Goal: Information Seeking & Learning: Learn about a topic

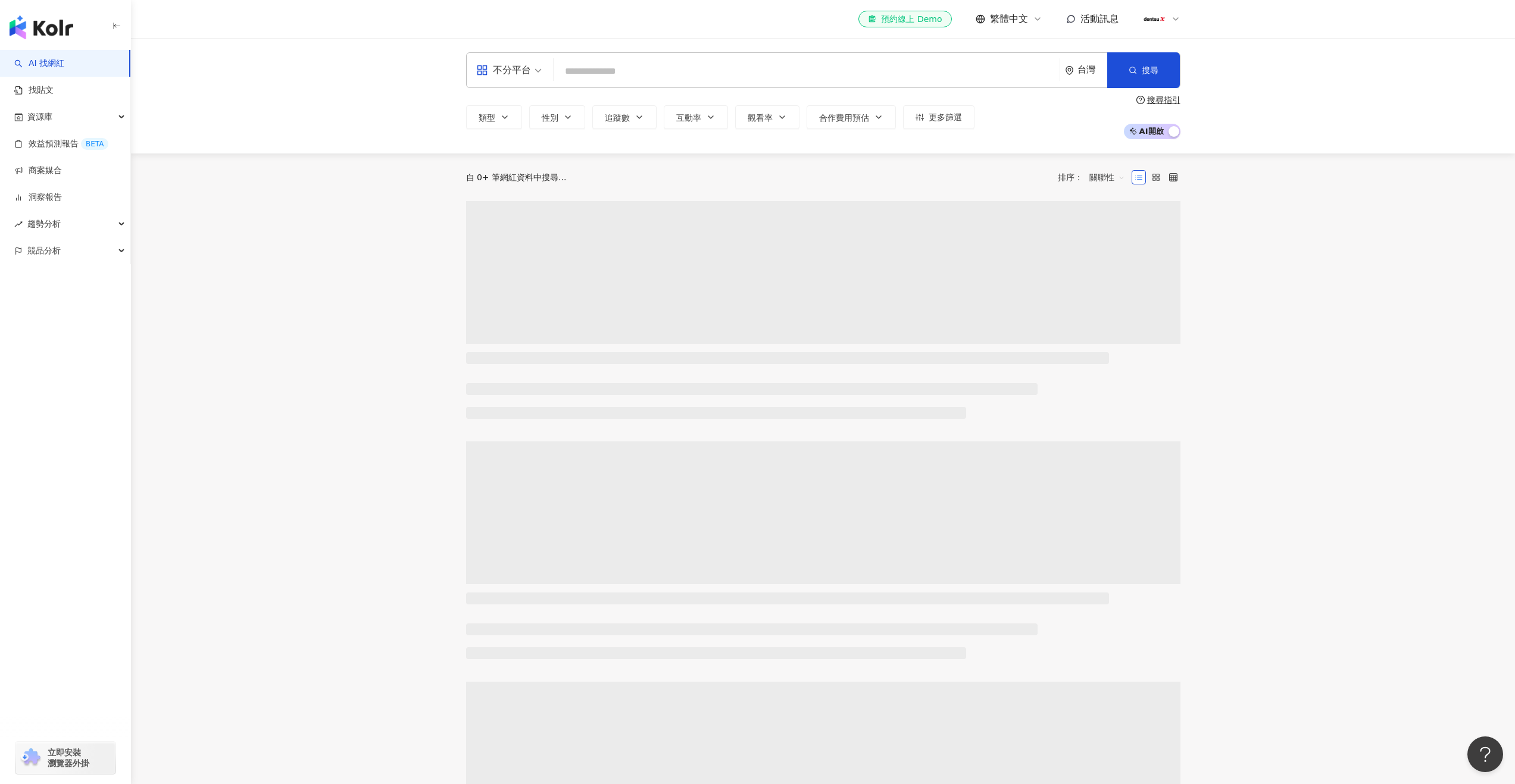
click at [615, 68] on input "search" at bounding box center [806, 71] width 496 height 22
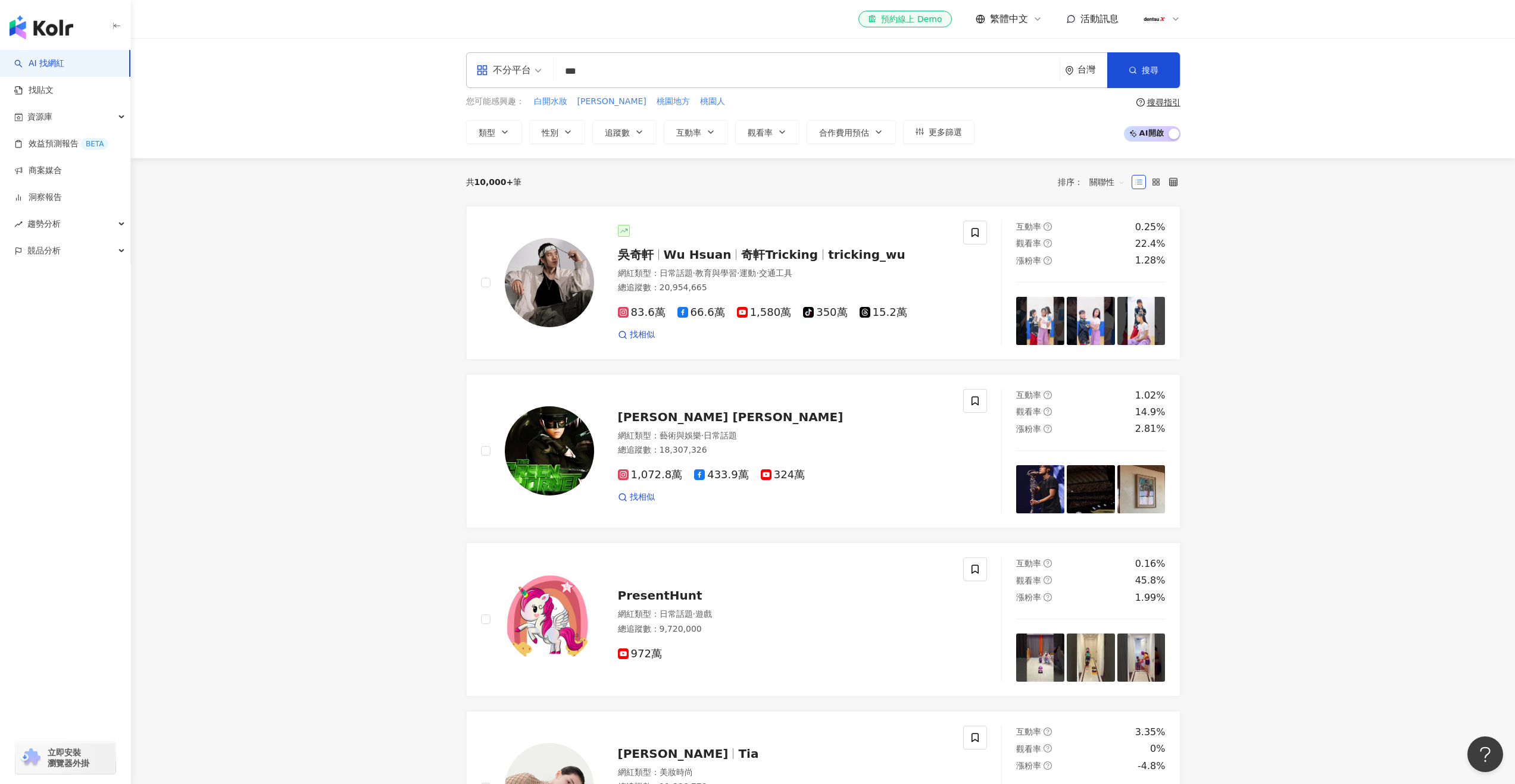
type input "**"
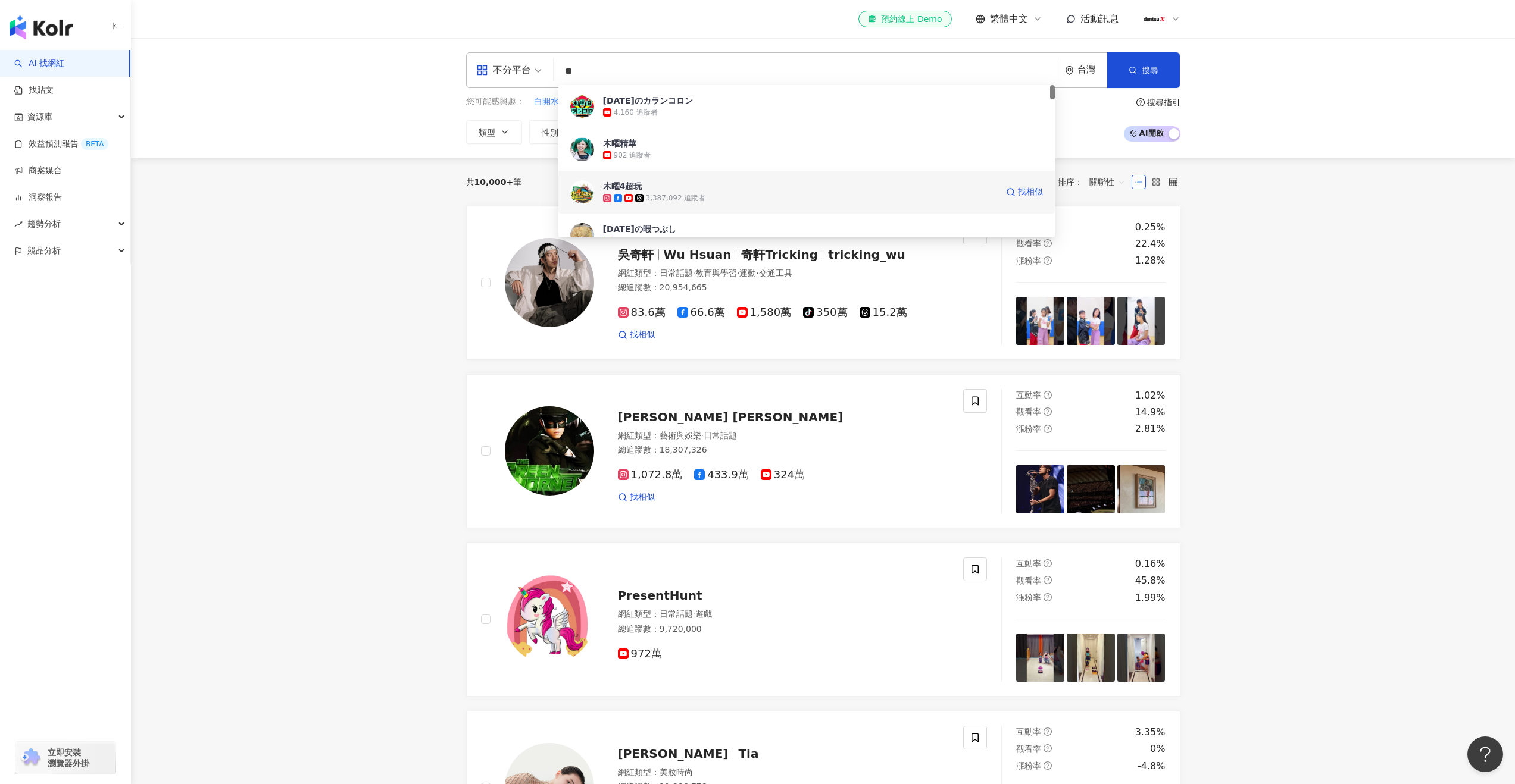
click at [627, 184] on div "木曜4超玩" at bounding box center [622, 187] width 39 height 12
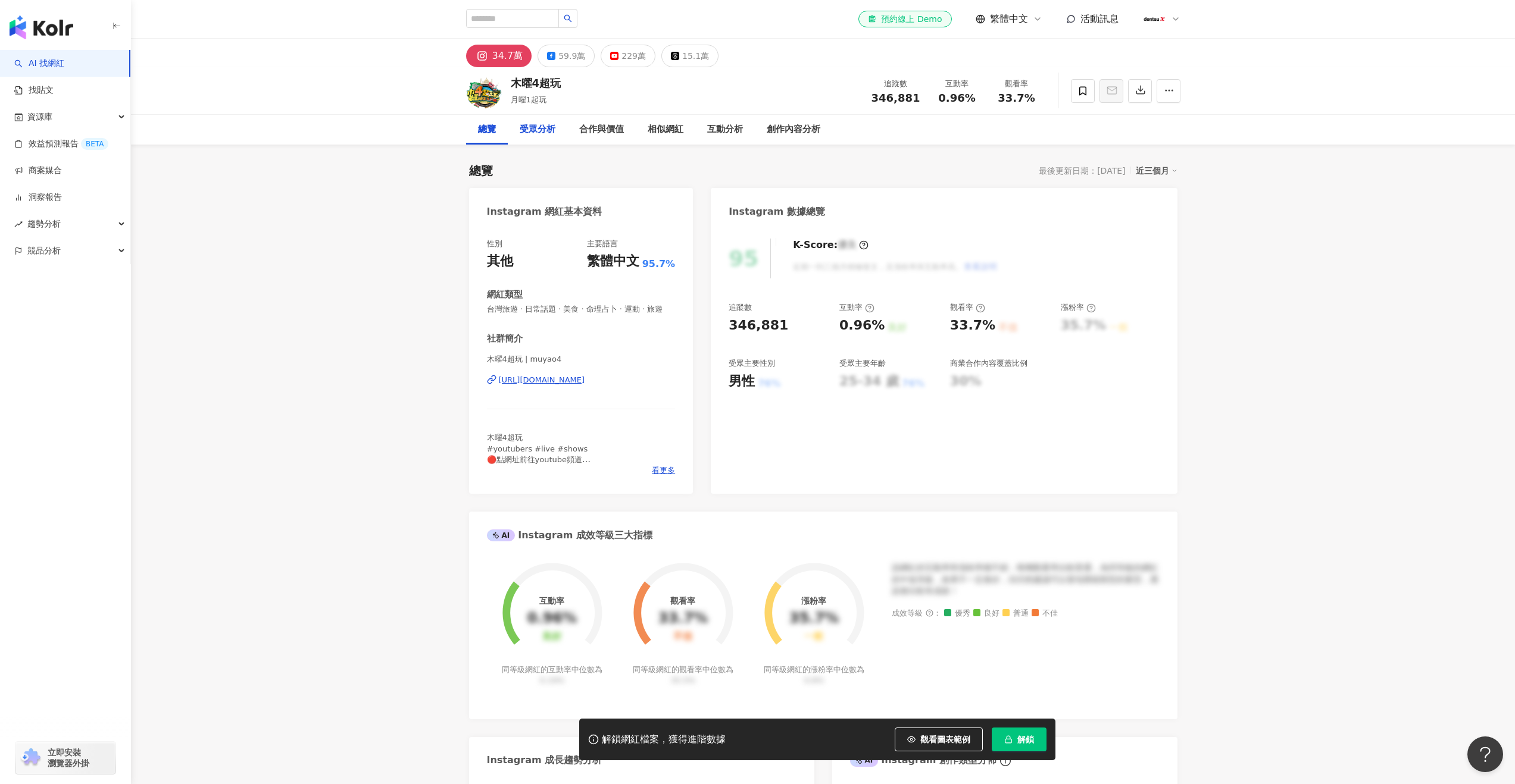
click at [544, 132] on div "受眾分析" at bounding box center [538, 129] width 36 height 15
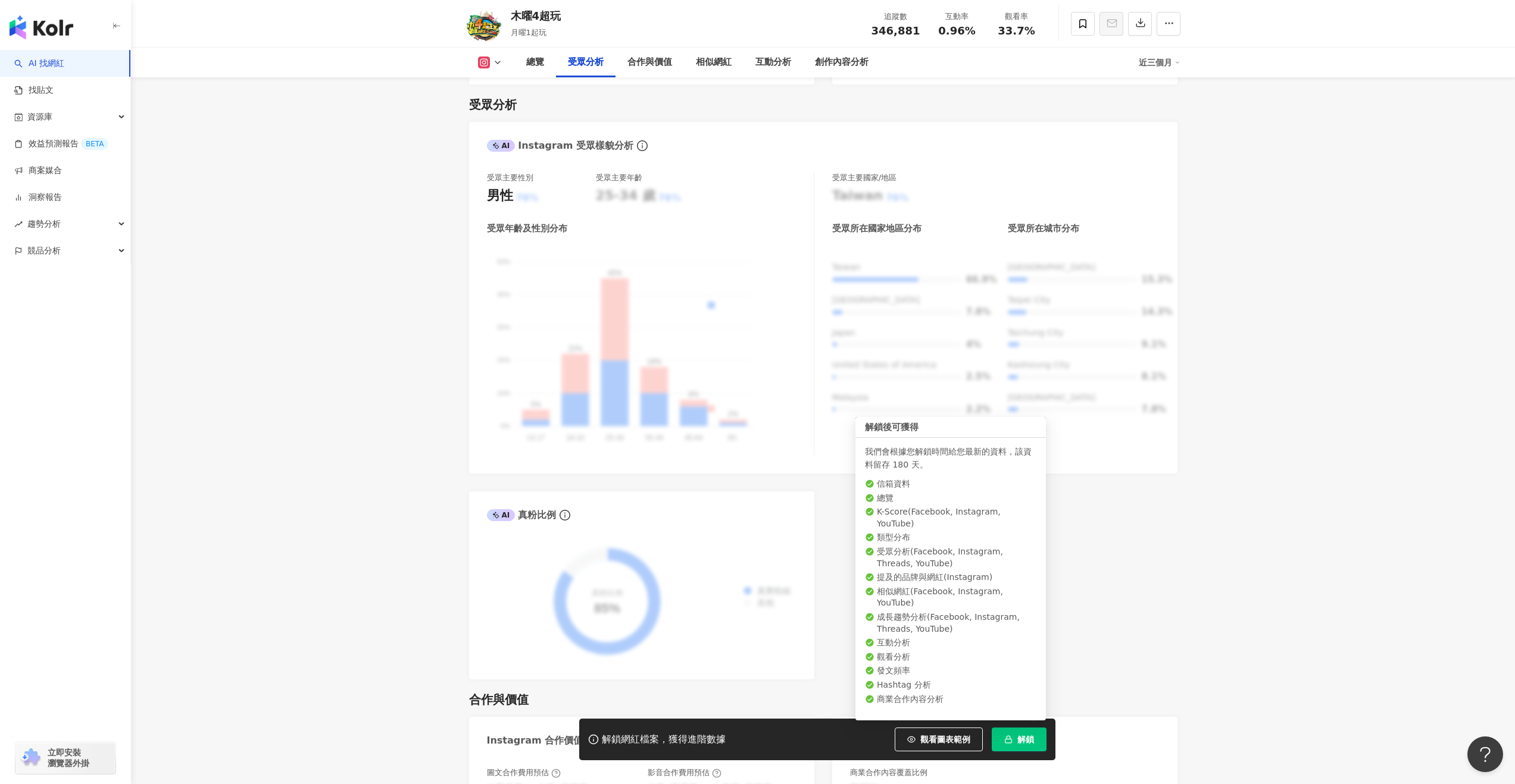
click at [1013, 734] on button "解鎖" at bounding box center [1019, 739] width 55 height 24
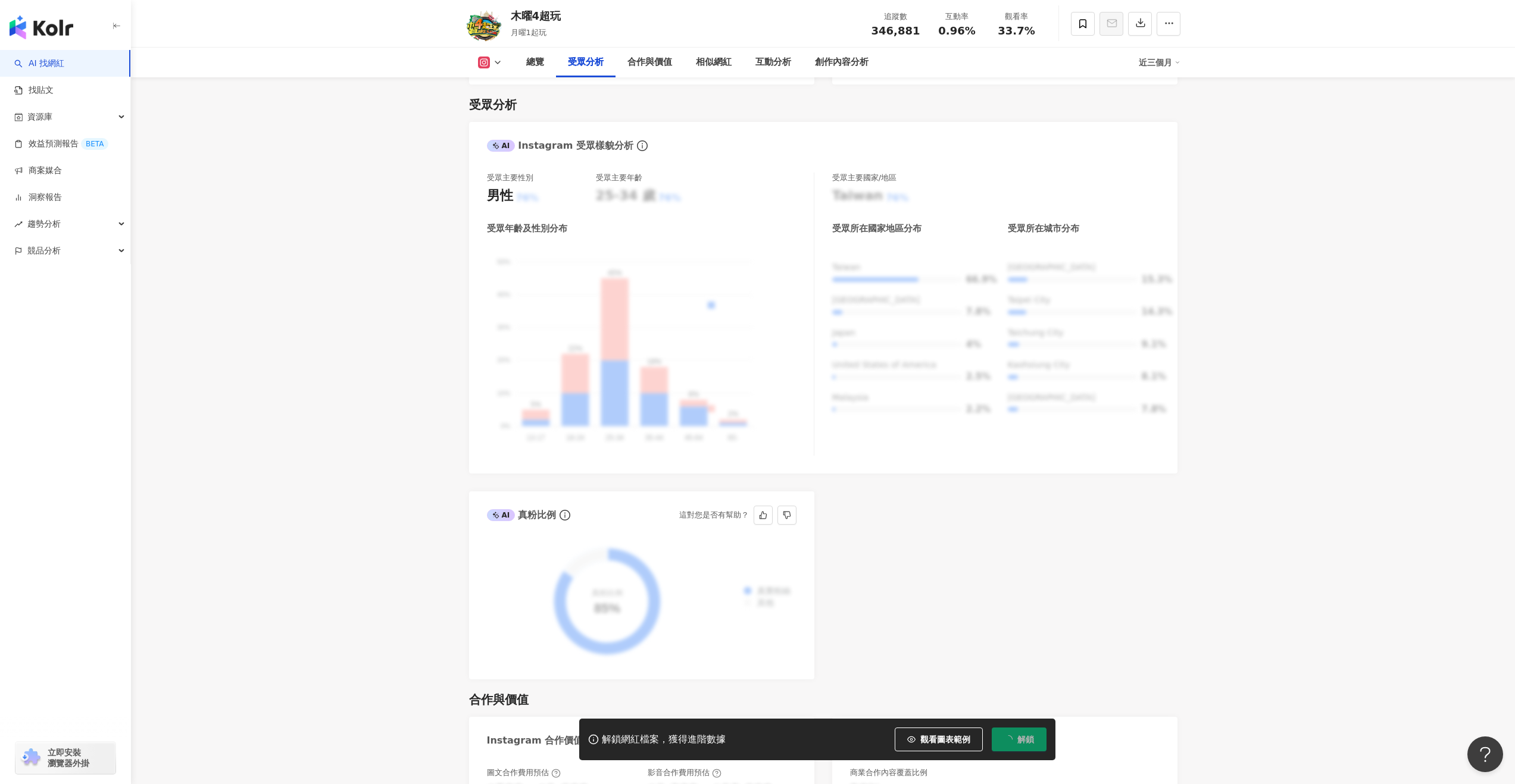
click at [48, 63] on link "AI 找網紅" at bounding box center [39, 63] width 50 height 12
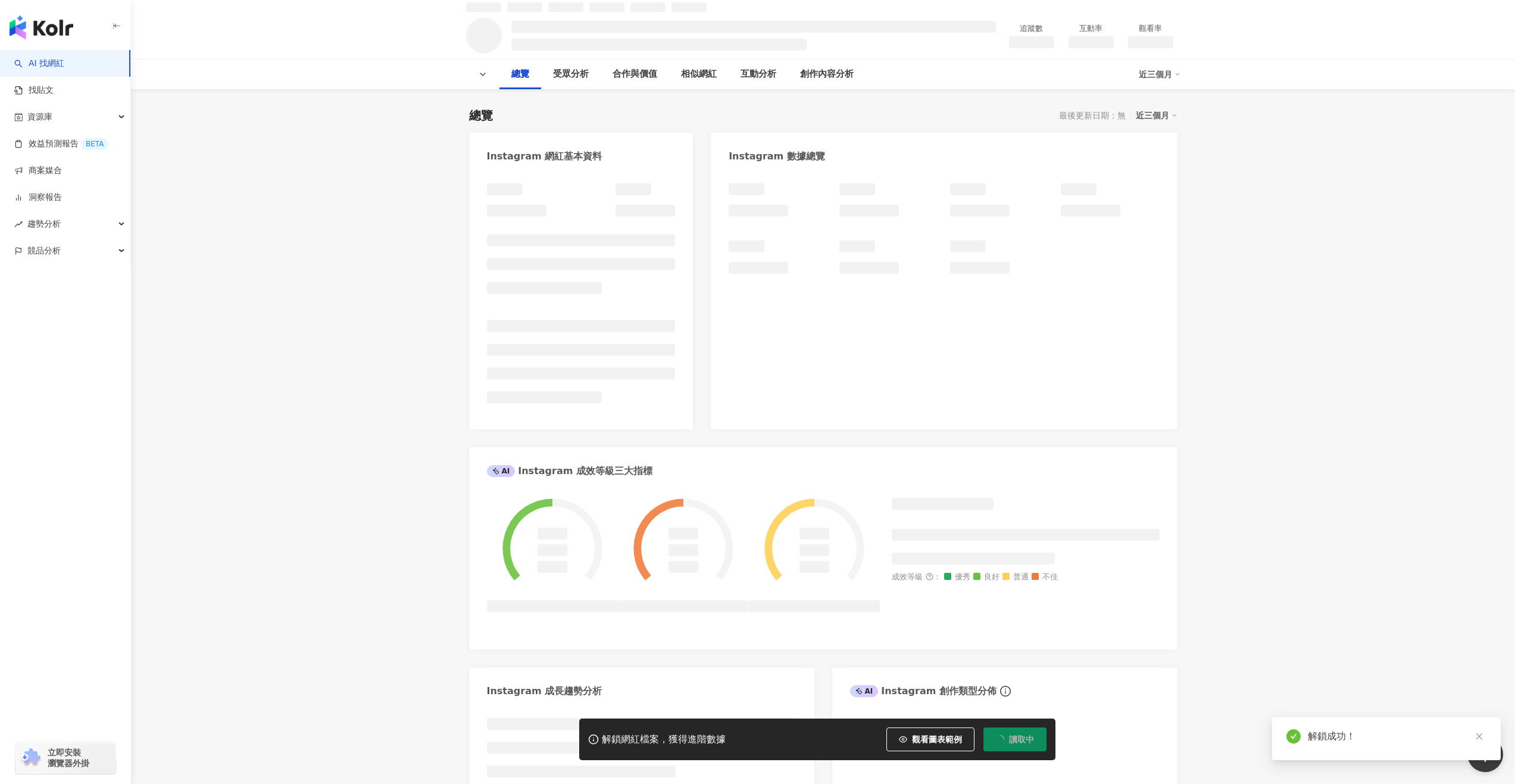
scroll to position [65, 0]
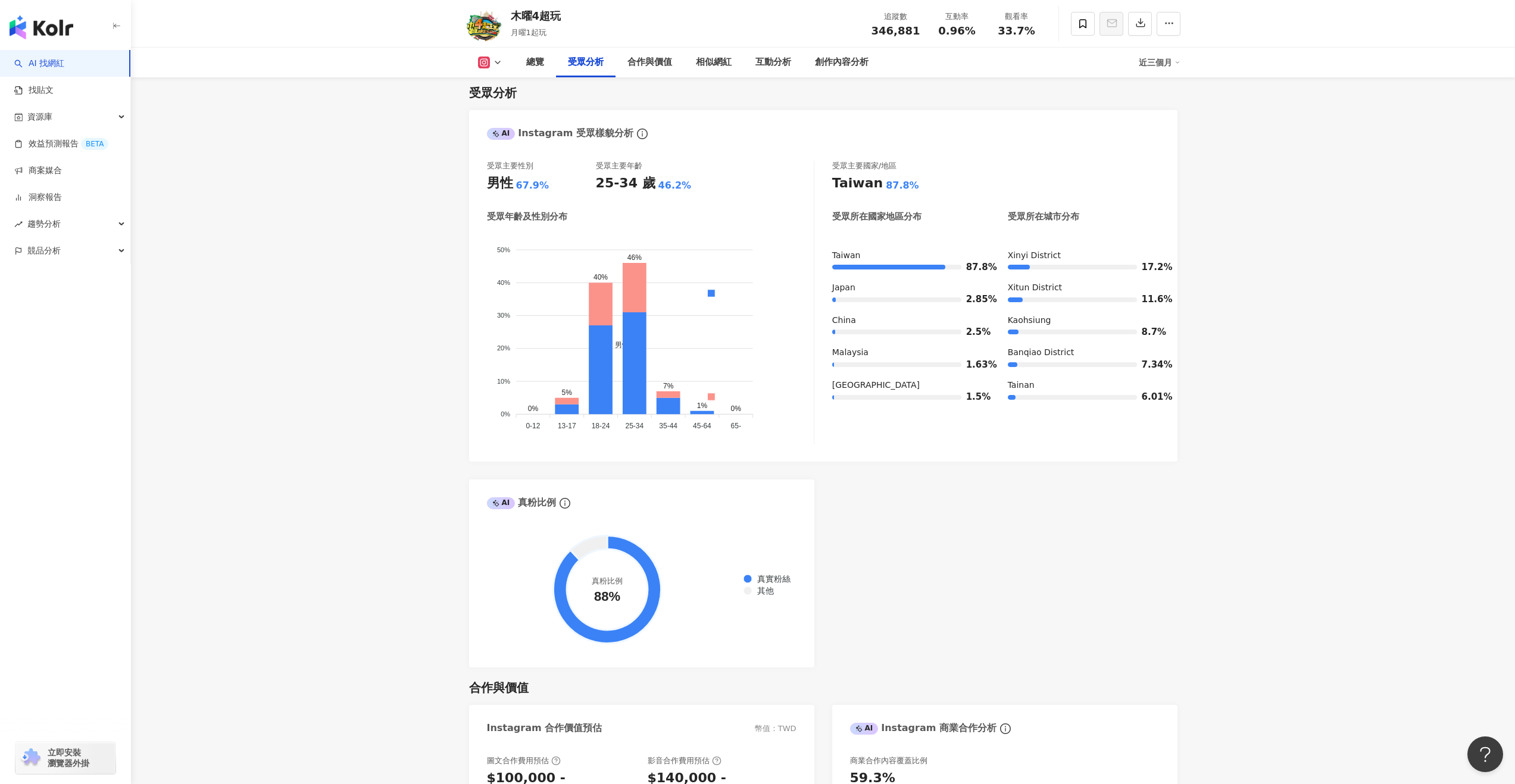
scroll to position [938, 0]
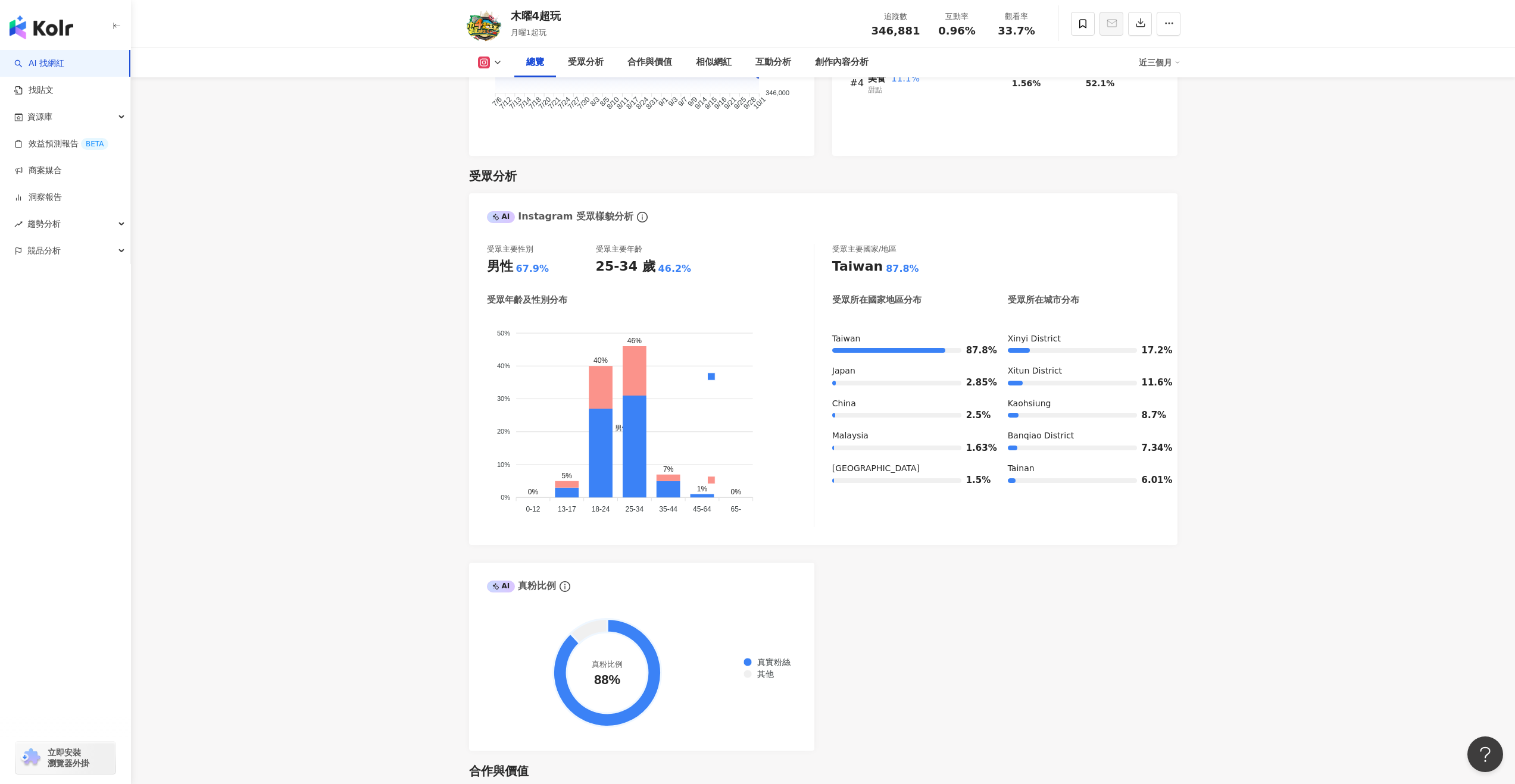
click at [48, 69] on link "AI 找網紅" at bounding box center [39, 63] width 50 height 12
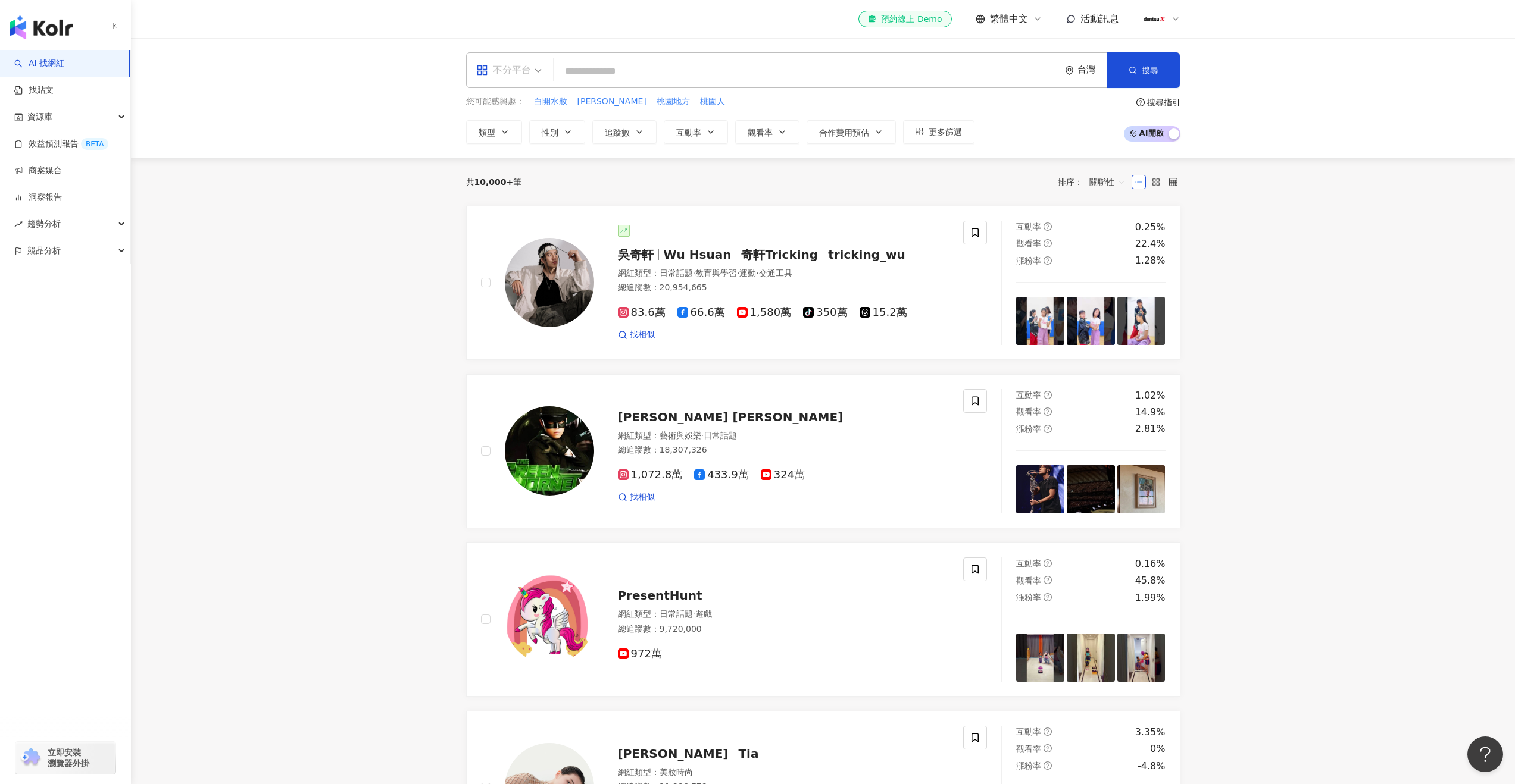
click at [538, 74] on span "不分平台" at bounding box center [508, 70] width 65 height 19
click at [550, 50] on div "不分平台 台灣 搜尋 您可能感興趣： 白開水妝 藍瞳 桃園地方 桃園人 類型 性別 追蹤數 互動率 觀看率 合作費用預估 更多篩選 搜尋指引 AI 開啟 AI…" at bounding box center [823, 98] width 1384 height 120
click at [552, 135] on span "性別" at bounding box center [550, 133] width 16 height 9
click at [560, 203] on span "女" at bounding box center [559, 202] width 18 height 13
click at [496, 133] on button "類型" at bounding box center [493, 132] width 56 height 24
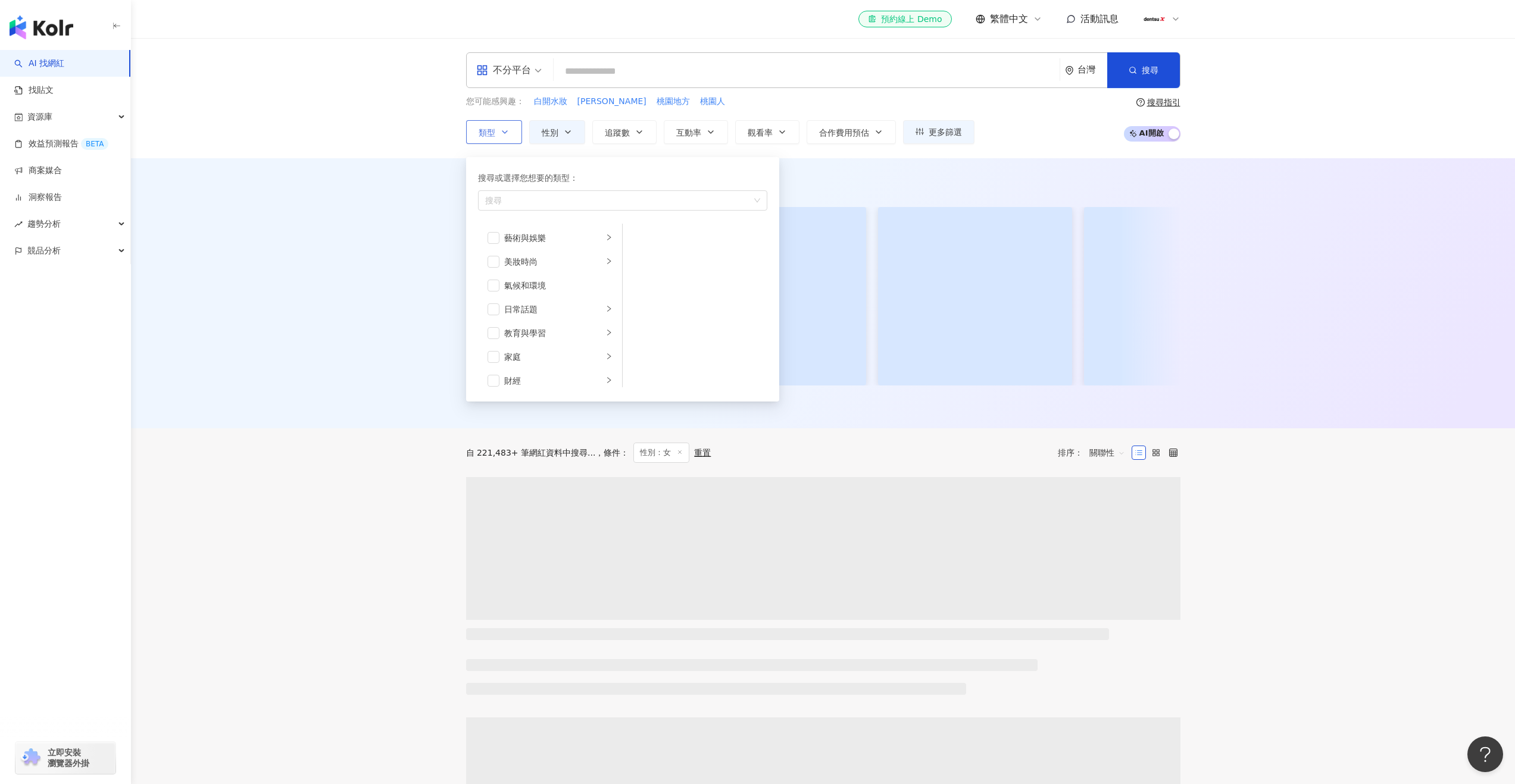
click at [496, 133] on button "類型 搜尋或選擇您想要的類型： 搜尋 藝術與娛樂 美妝時尚 氣候和環境 日常話題 教育與學習 家庭 財經 美食 命理占卜 遊戲 法政社會 生活風格 影視娛樂 …" at bounding box center [493, 132] width 56 height 24
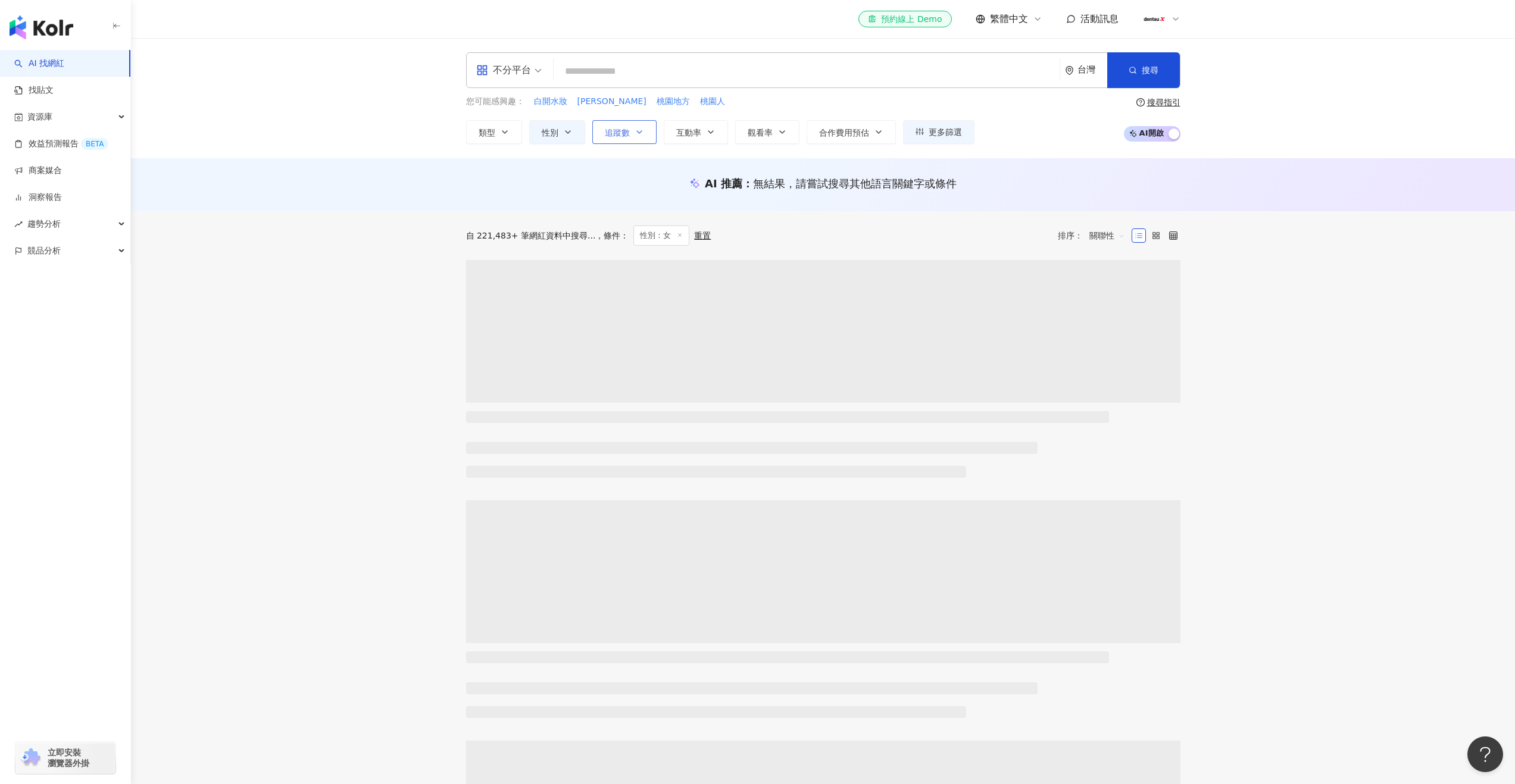
click at [613, 132] on span "追蹤數" at bounding box center [616, 133] width 25 height 9
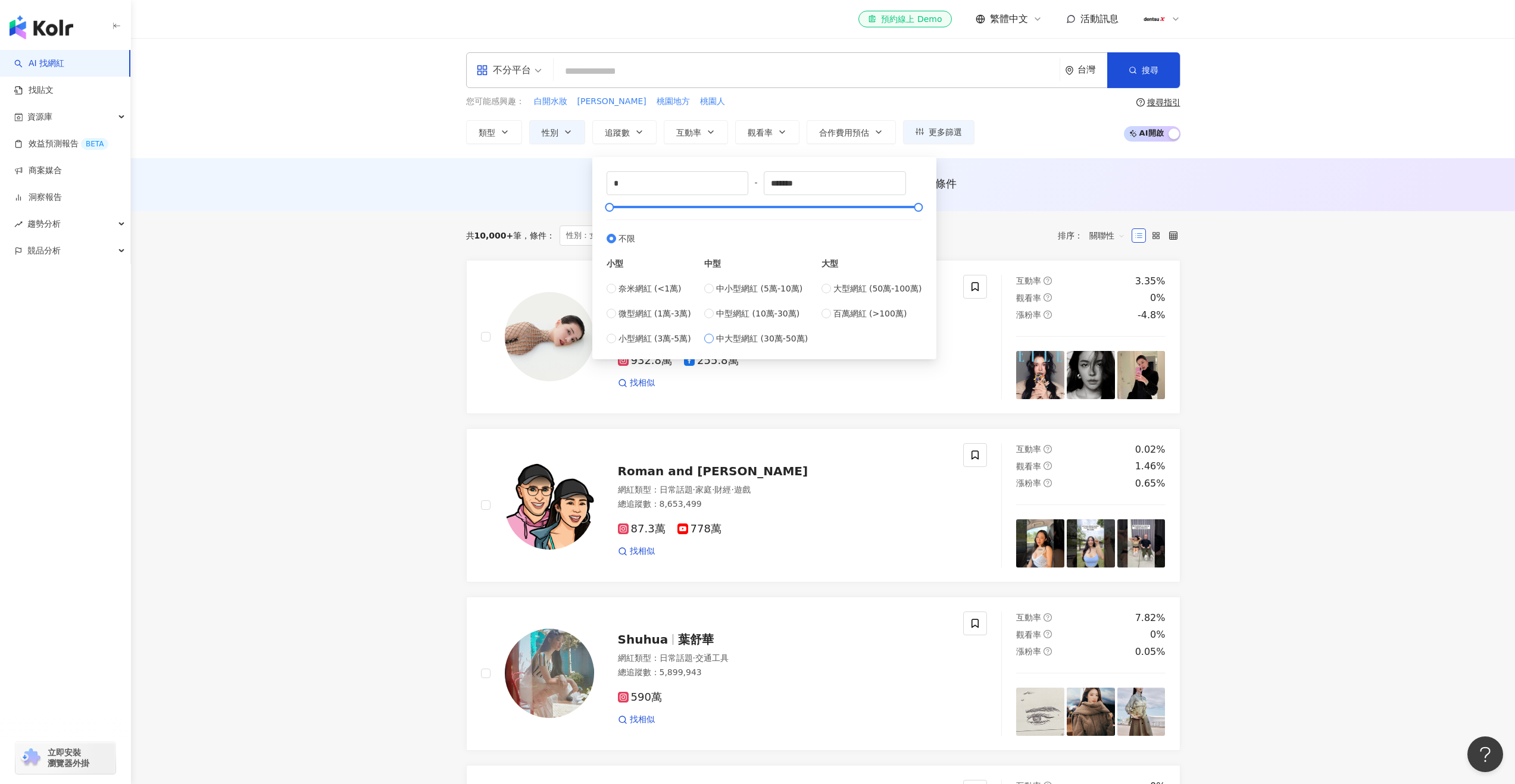
type input "******"
drag, startPoint x: 704, startPoint y: 208, endPoint x: 642, endPoint y: 207, distance: 62.0
click at [642, 207] on div at bounding box center [639, 208] width 7 height 7
type input "*****"
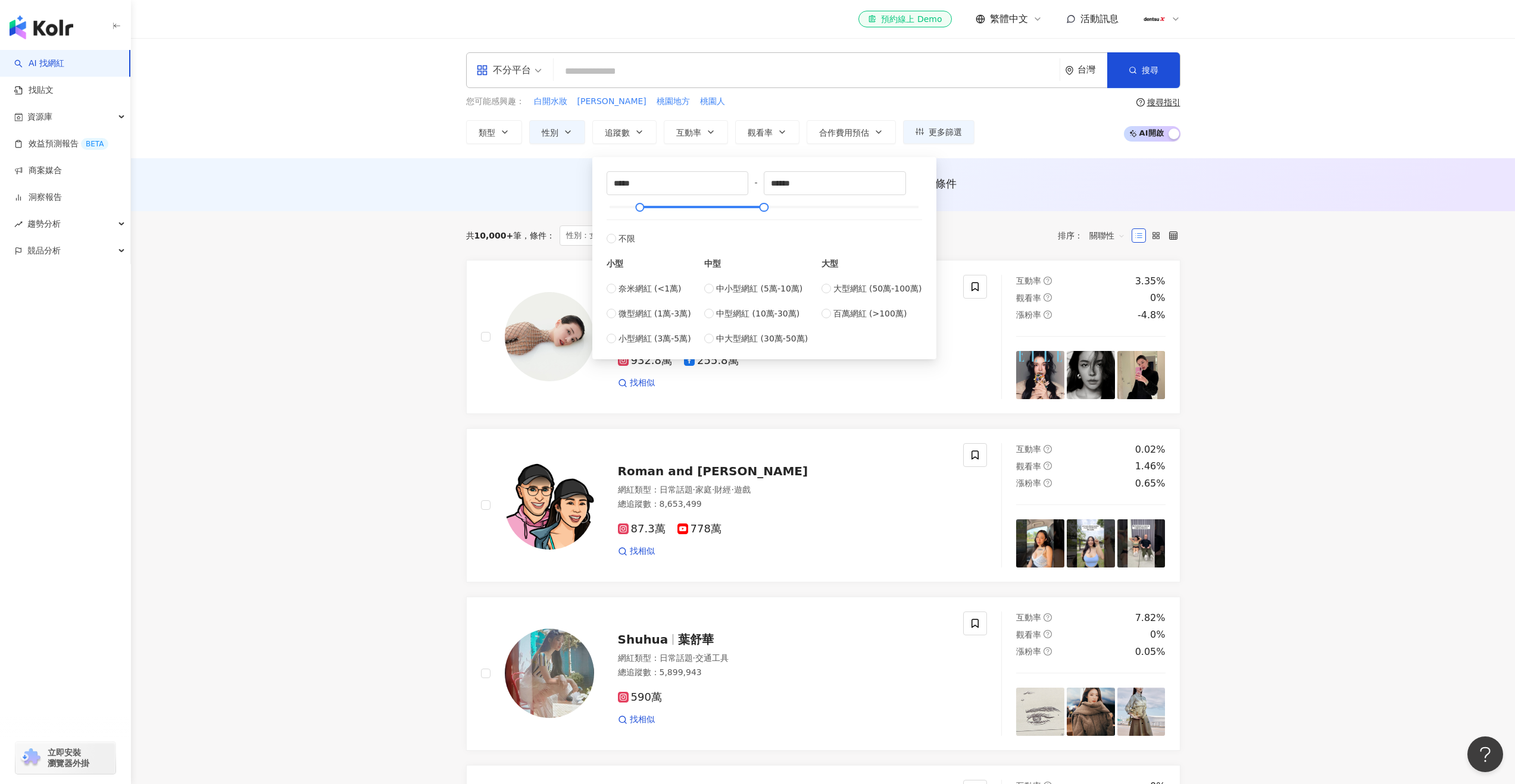
click at [571, 202] on div "AI 推薦 ： 無結果，請嘗試搜尋其他語言關鍵字或條件" at bounding box center [823, 185] width 1384 height 53
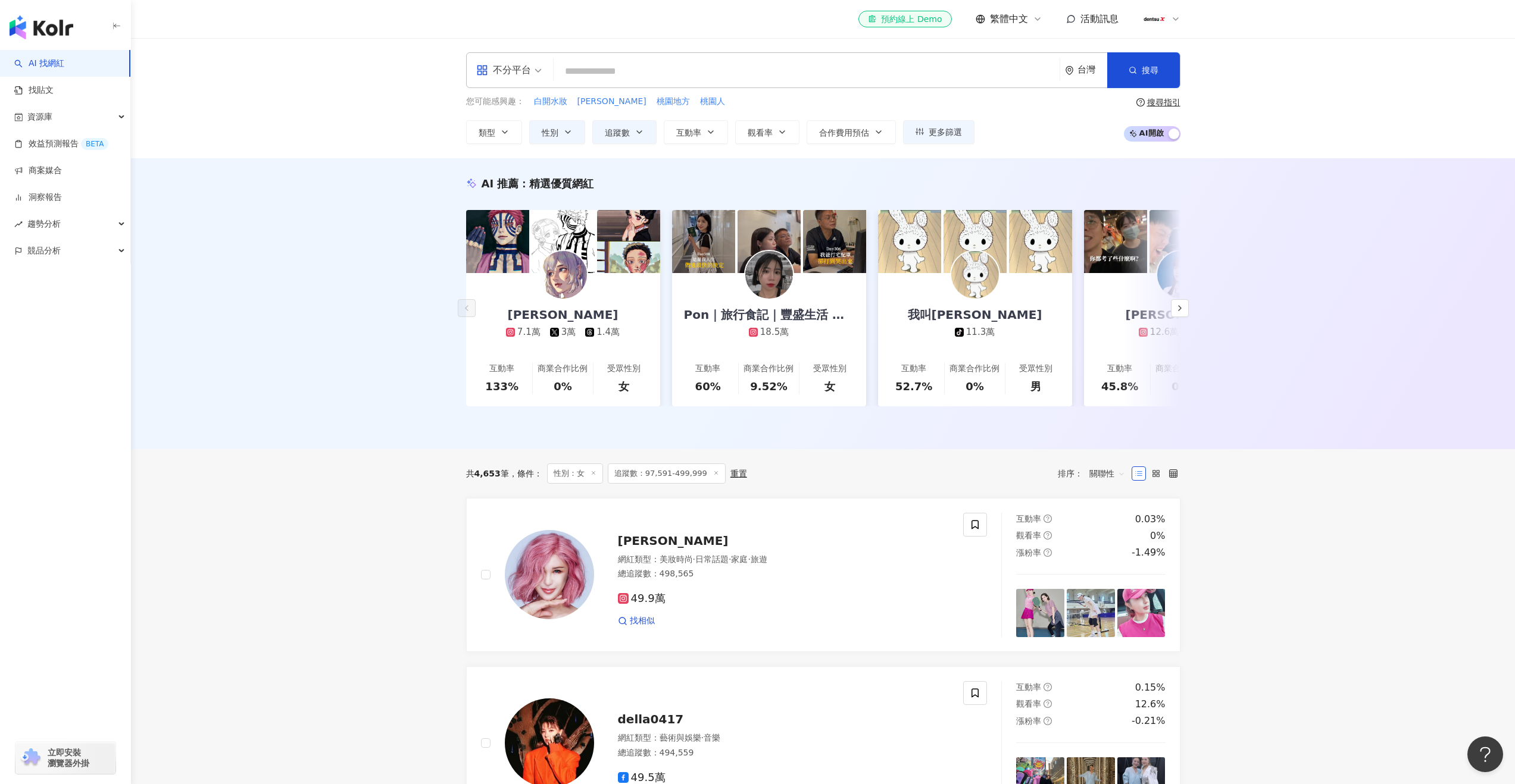
click at [930, 144] on div "不分平台 台灣 搜尋 您可能感興趣： 白開水妝 藍瞳 桃園地方 桃園人 類型 性別 追蹤數 互動率 觀看率 合作費用預估 更多篩選 不限 女 男 其他 ***…" at bounding box center [823, 98] width 1384 height 120
click at [930, 140] on button "更多篩選" at bounding box center [938, 132] width 71 height 24
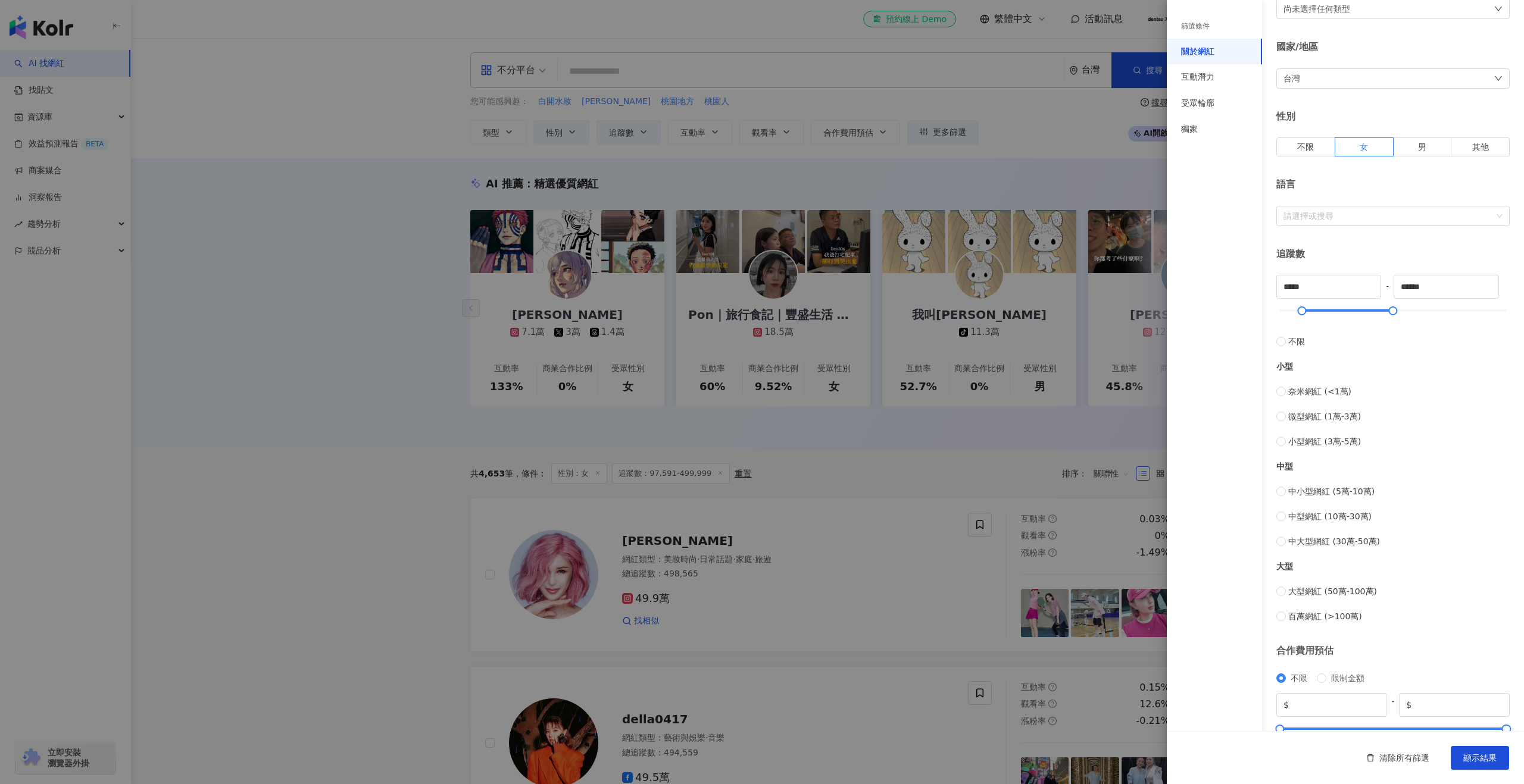
scroll to position [115, 0]
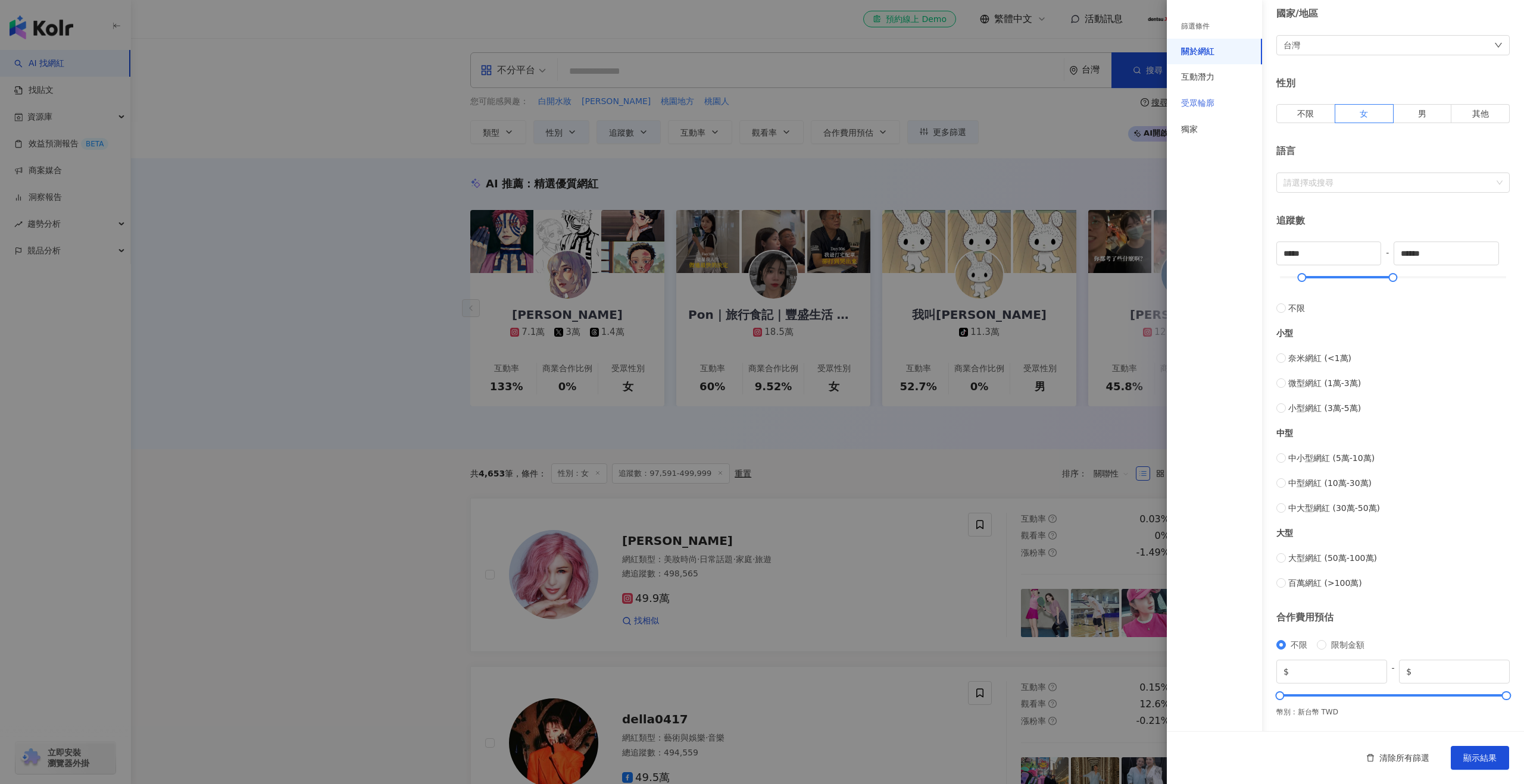
click at [1208, 96] on div "受眾輪廓" at bounding box center [1214, 104] width 95 height 27
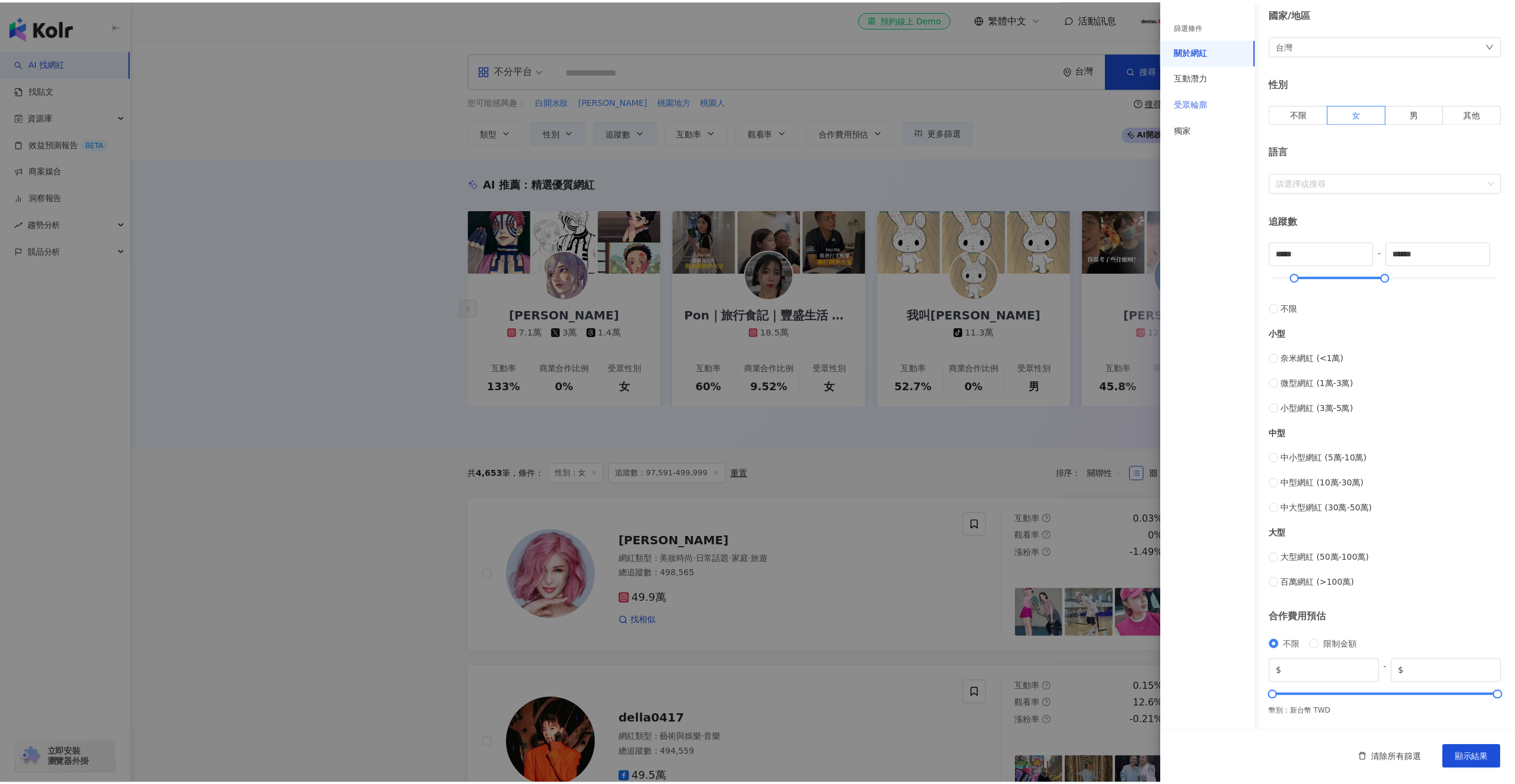
scroll to position [0, 0]
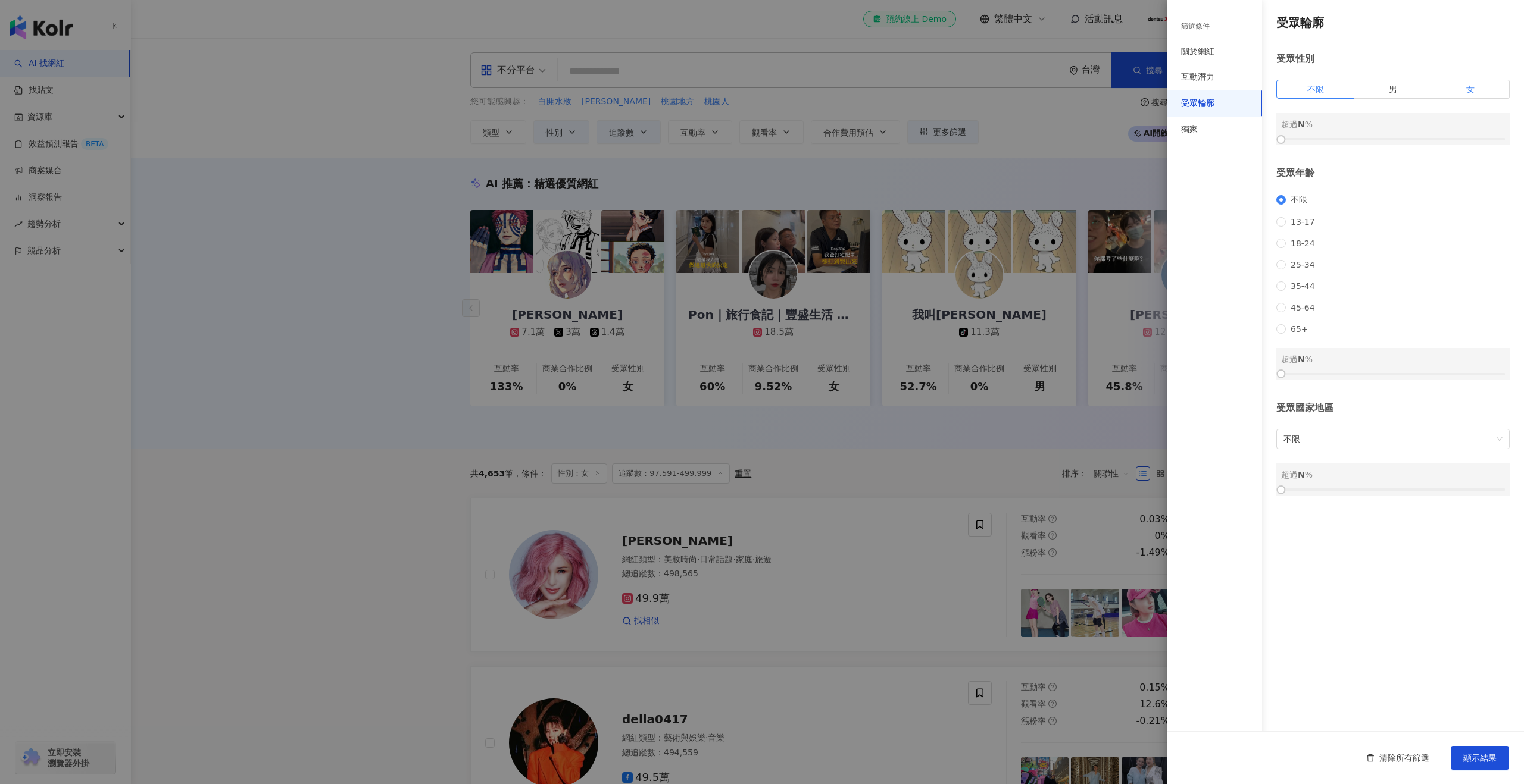
click at [1449, 91] on label "女" at bounding box center [1471, 89] width 77 height 19
click at [1283, 280] on div "不限 13-17 18-24 25-34 35-44 45-64 65+" at bounding box center [1393, 264] width 234 height 140
click at [1280, 265] on label "25-34" at bounding box center [1298, 264] width 44 height 9
drag, startPoint x: 1280, startPoint y: 136, endPoint x: 1392, endPoint y: 138, distance: 112.0
click at [1392, 138] on div at bounding box center [1393, 140] width 7 height 7
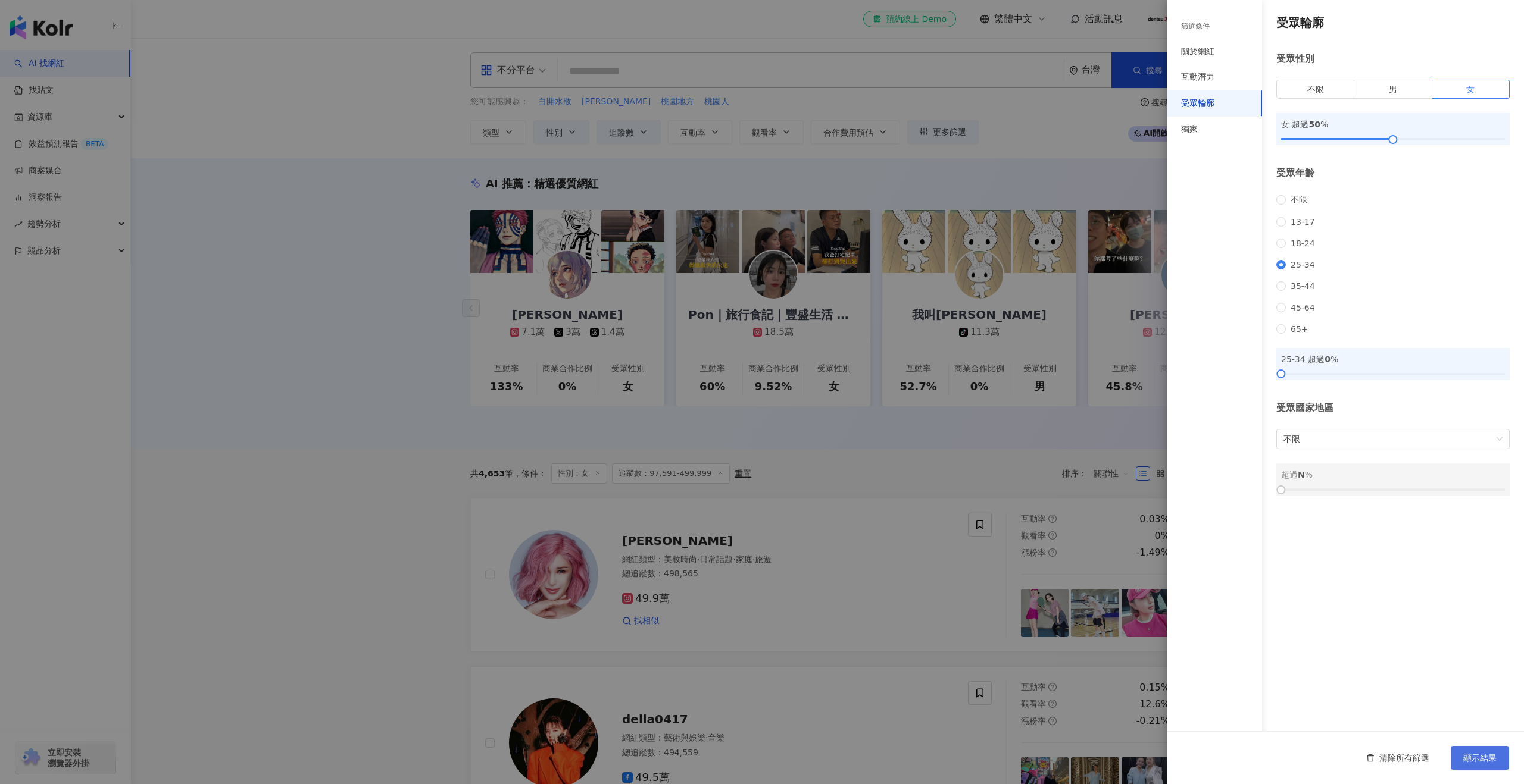
click at [1491, 761] on span "顯示結果" at bounding box center [1479, 757] width 33 height 9
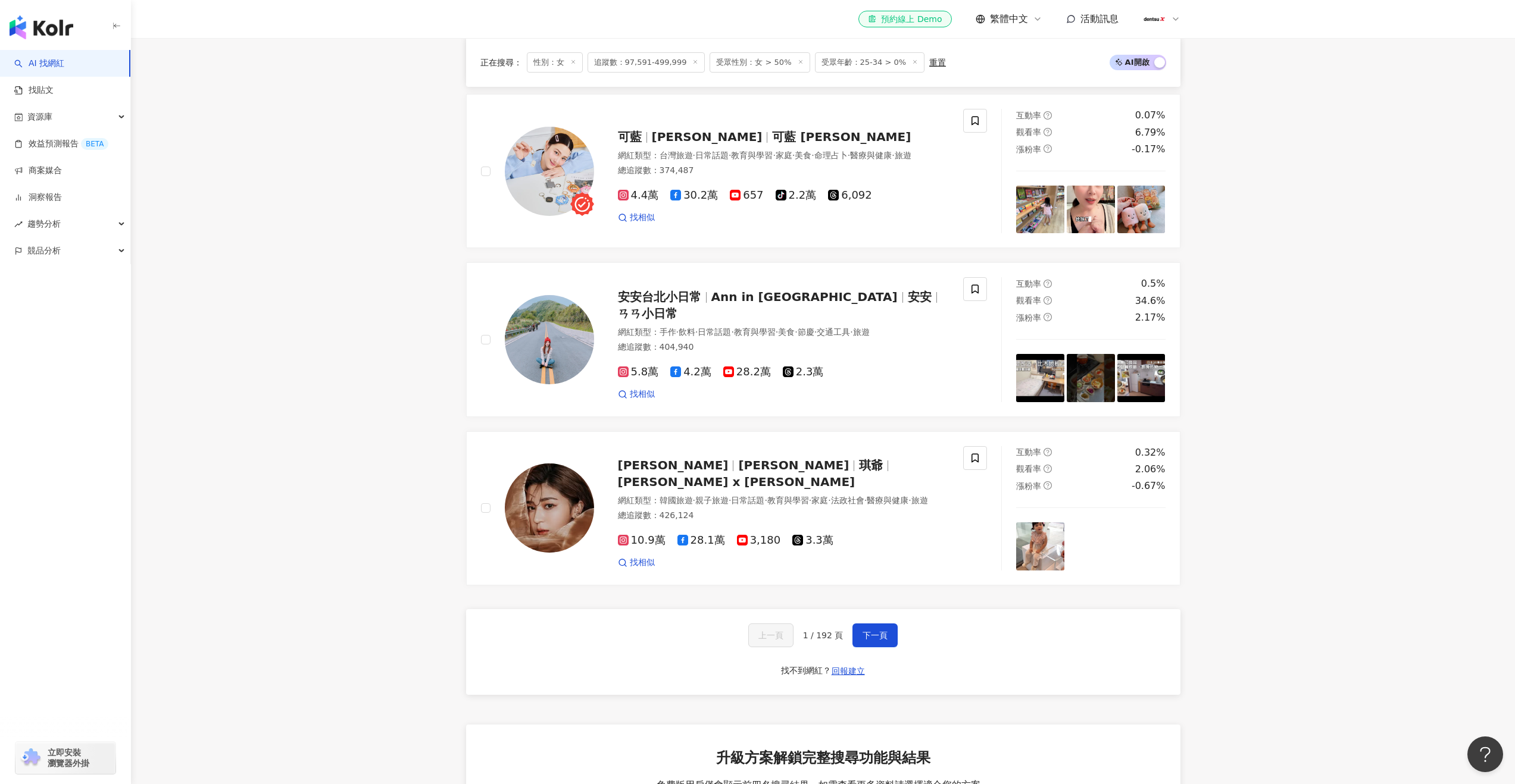
scroll to position [1923, 0]
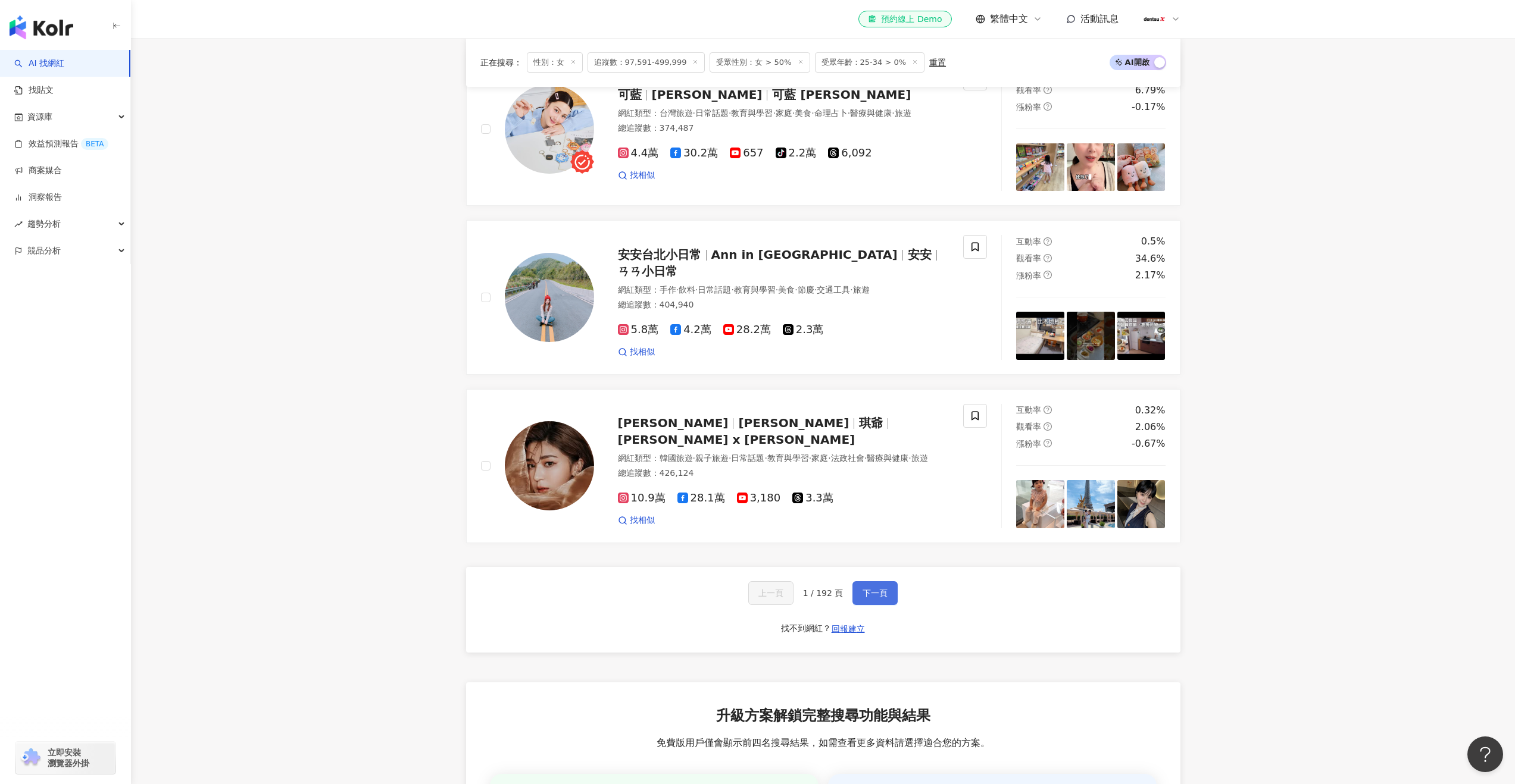
click at [872, 593] on button "下一頁" at bounding box center [875, 593] width 45 height 24
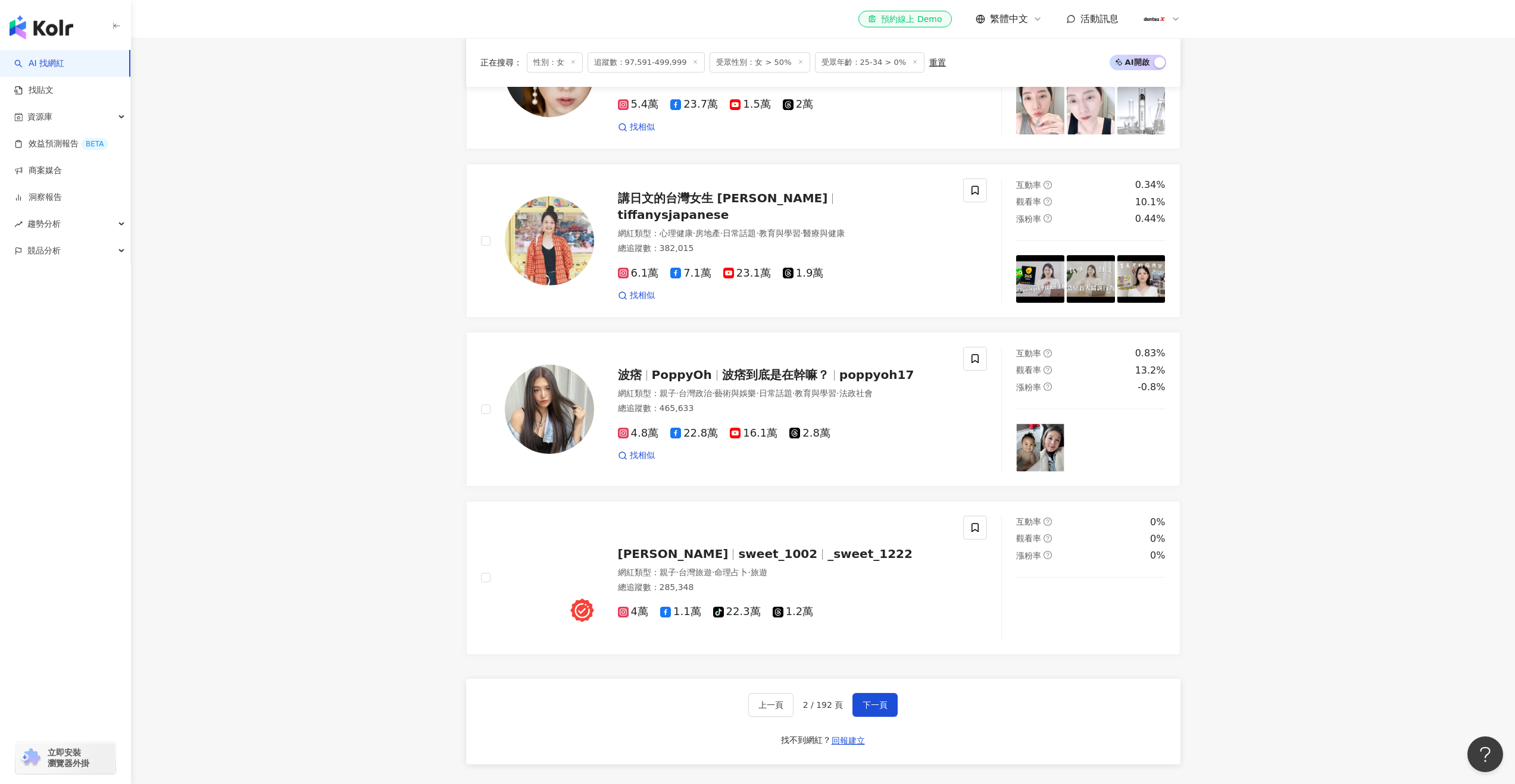
scroll to position [1896, 0]
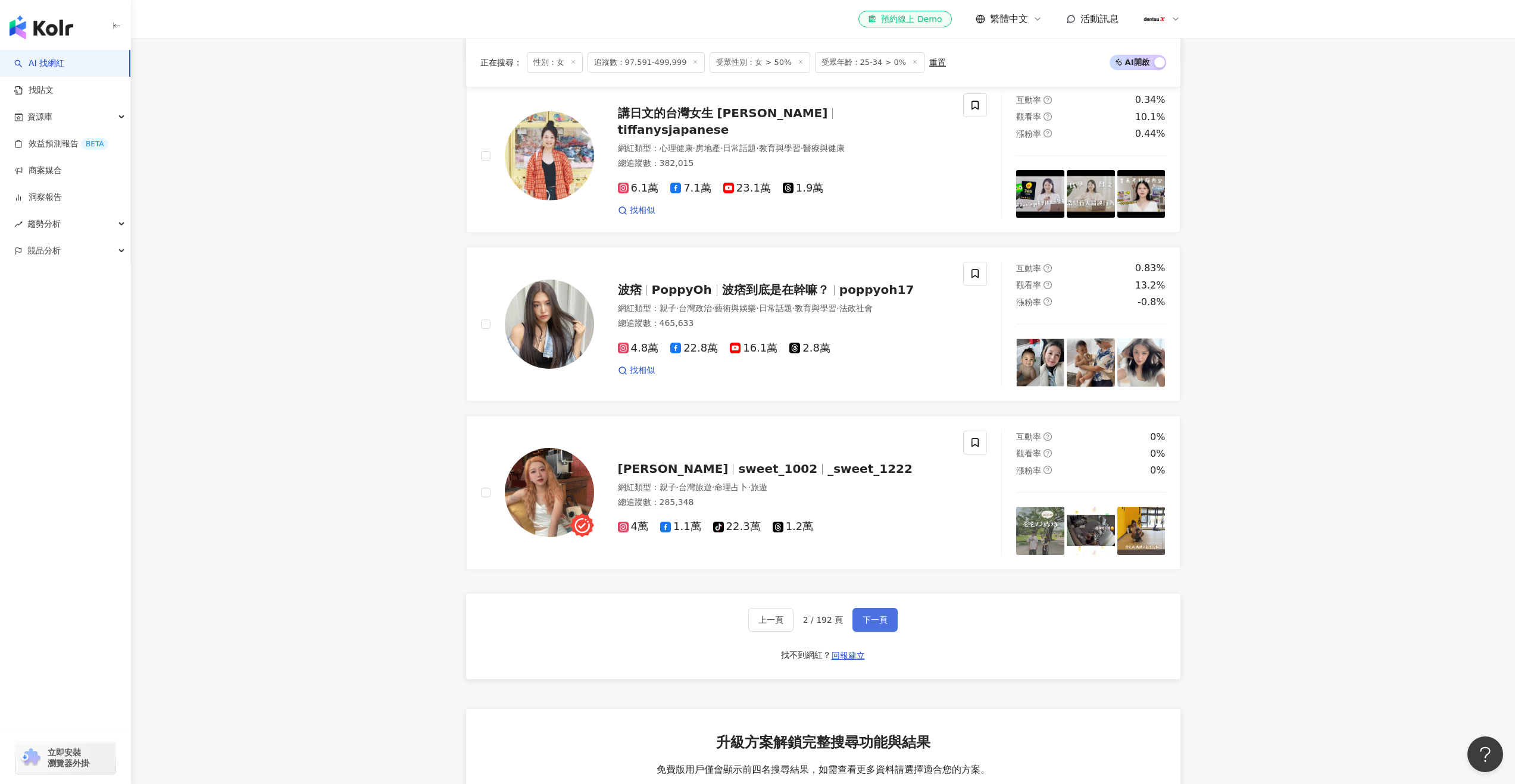
click at [861, 621] on button "下一頁" at bounding box center [875, 621] width 45 height 24
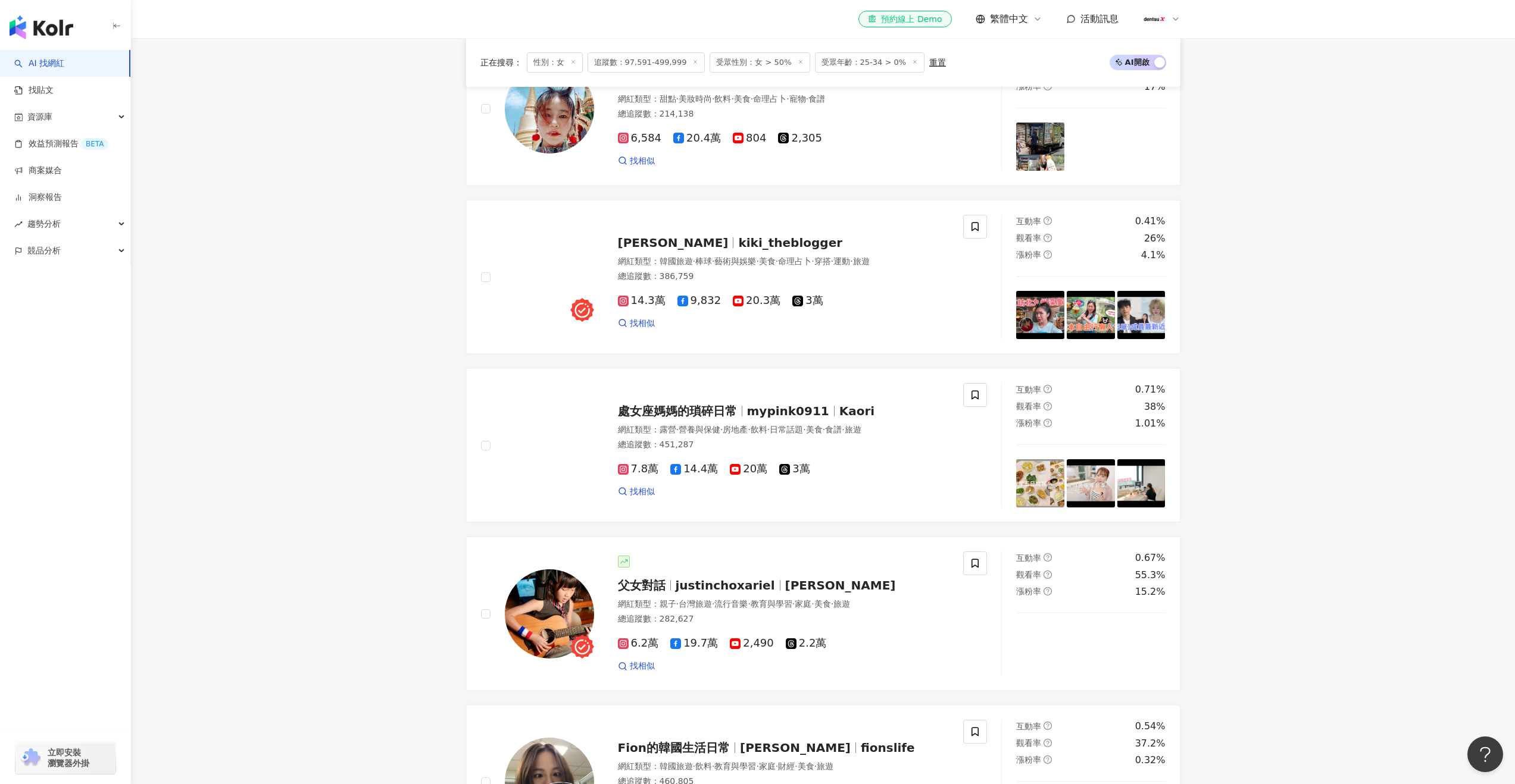
scroll to position [1898, 0]
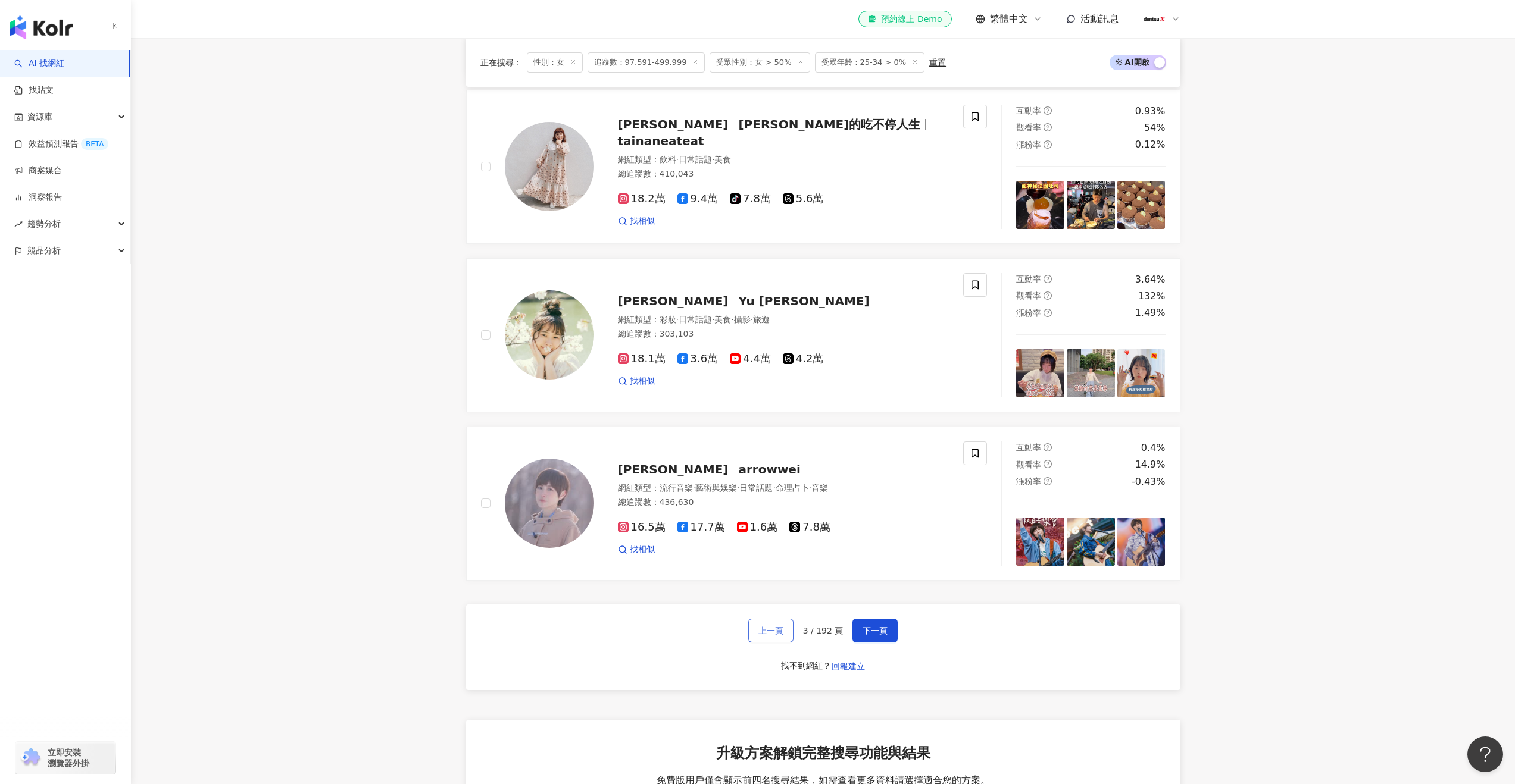
click at [765, 627] on span "上一頁" at bounding box center [770, 631] width 25 height 9
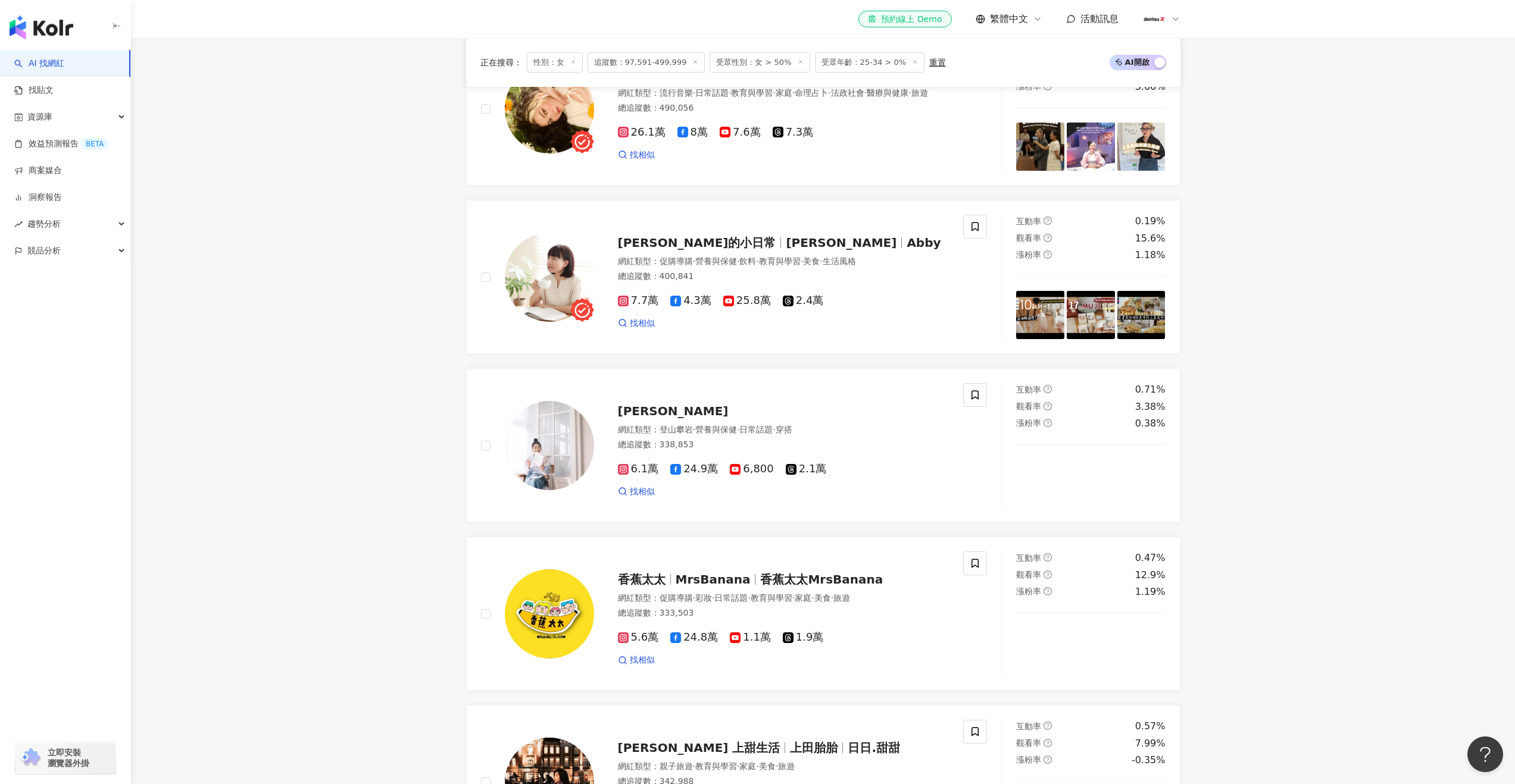
scroll to position [1896, 0]
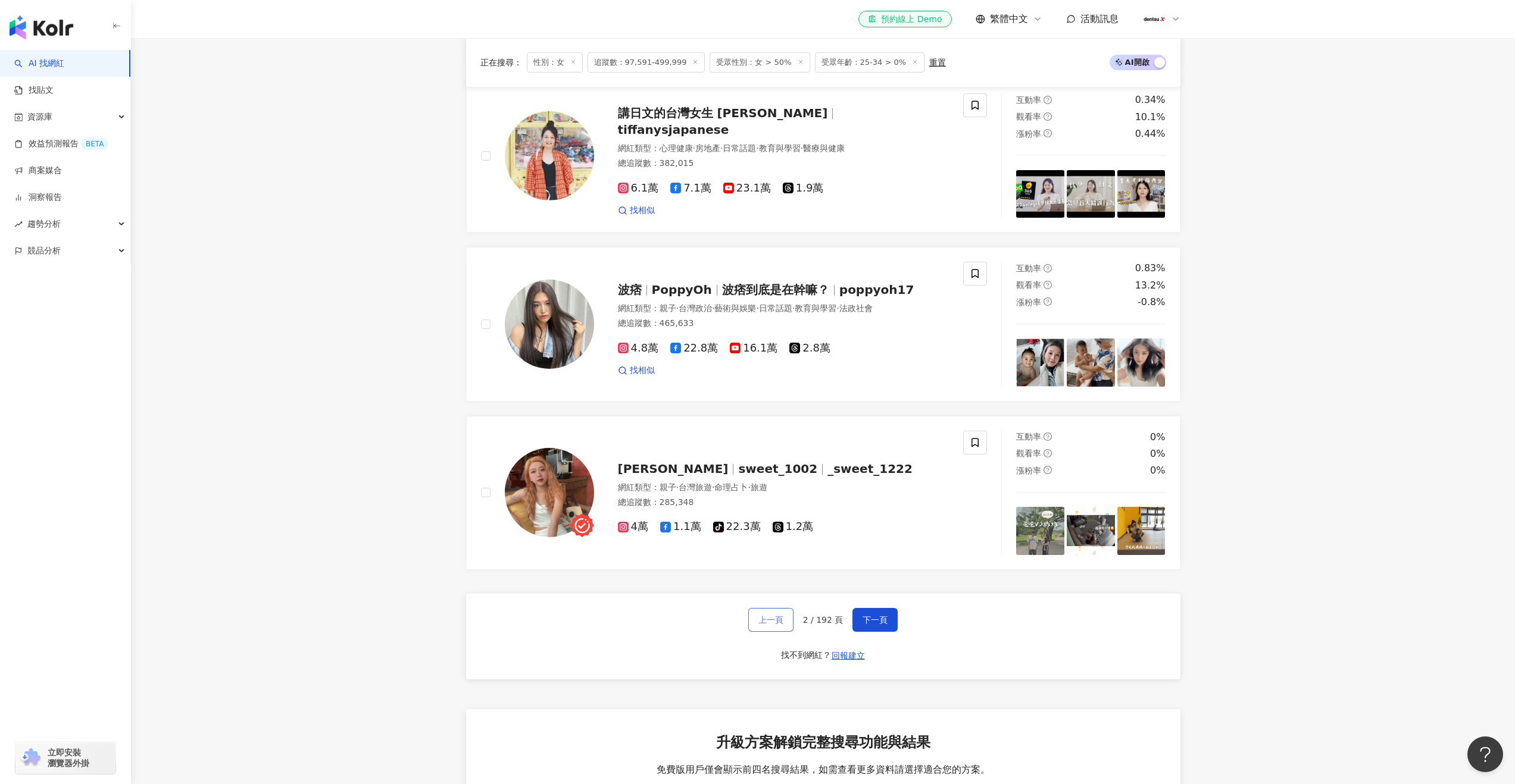
click at [769, 625] on span "上一頁" at bounding box center [770, 620] width 25 height 9
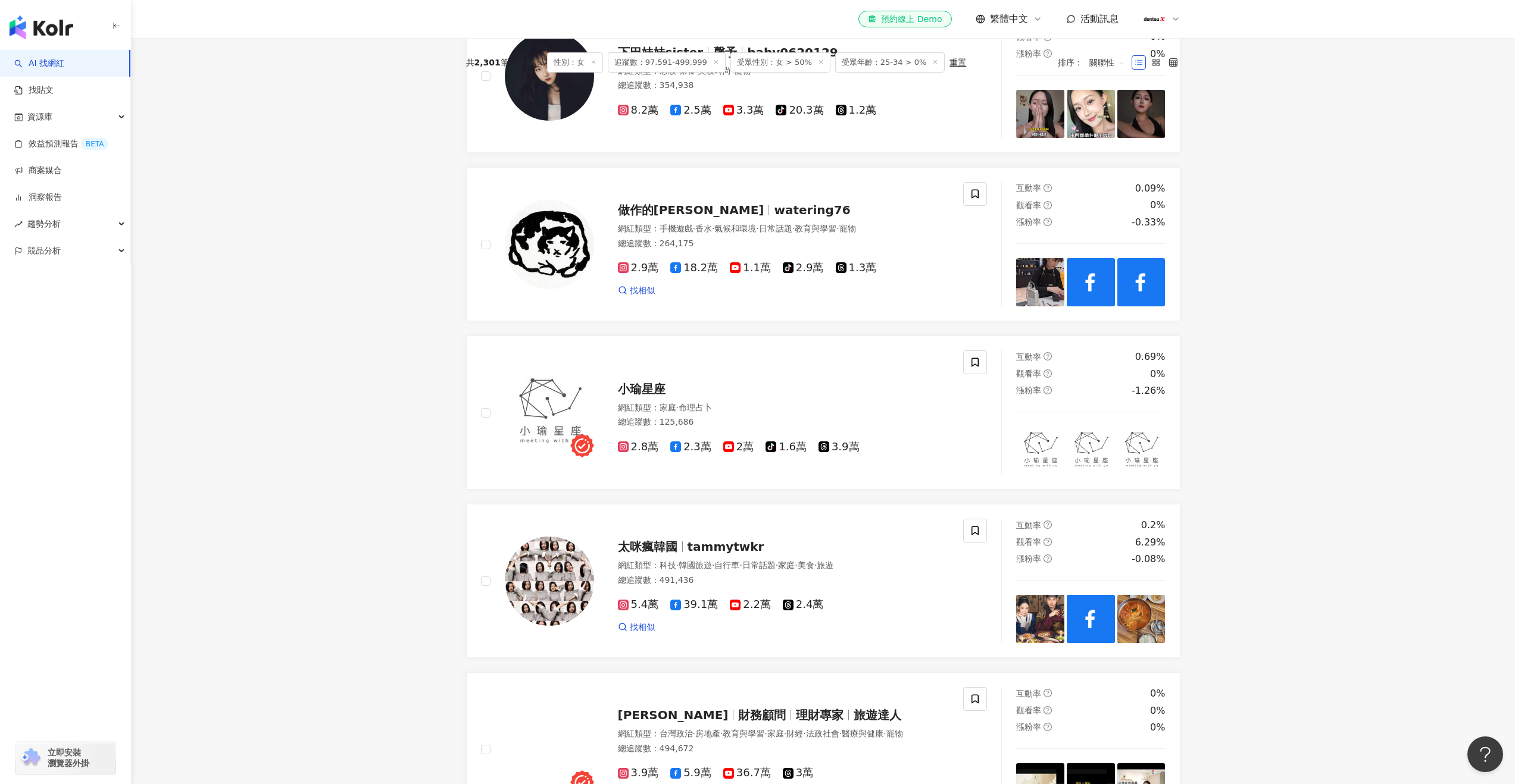
scroll to position [138, 0]
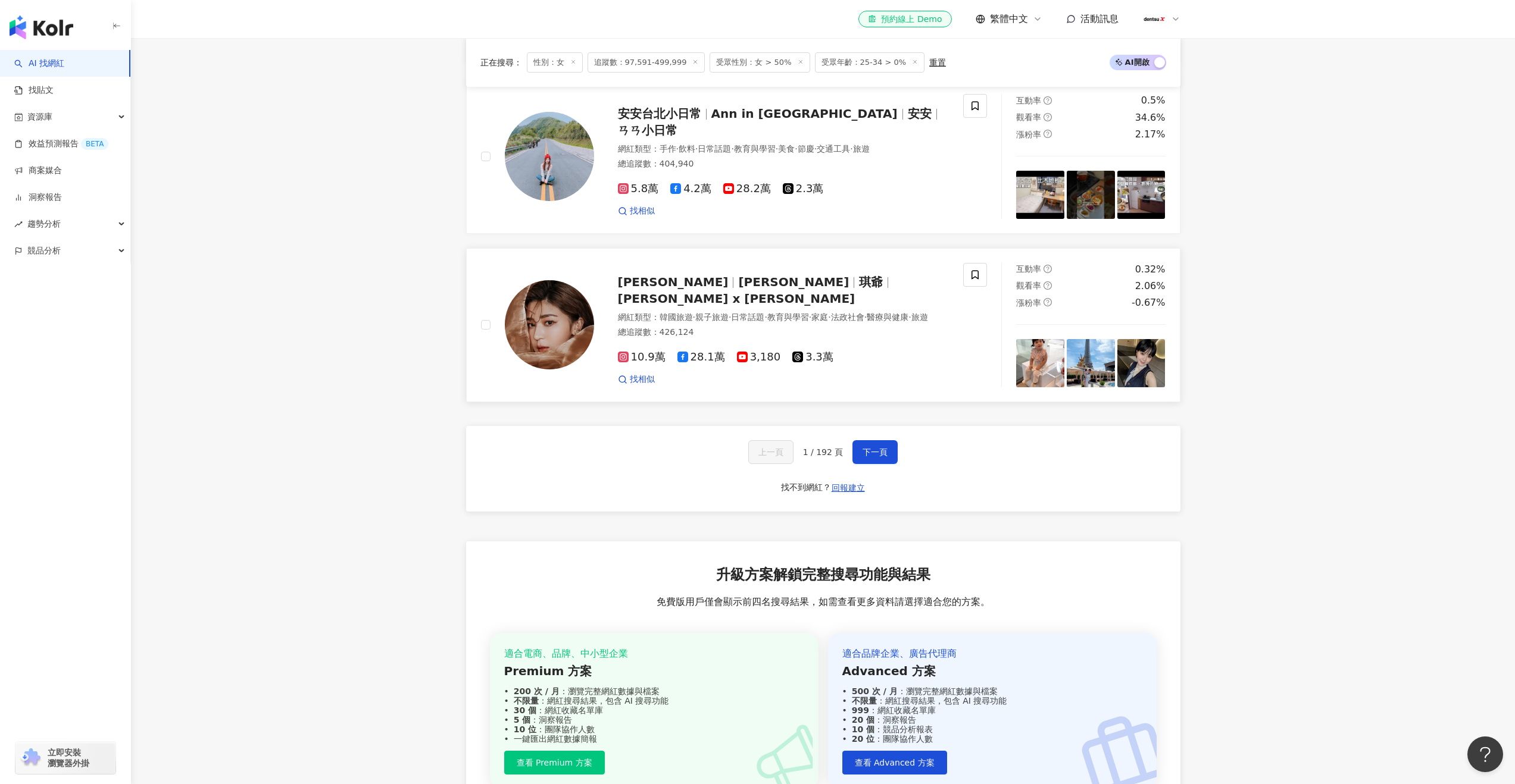
scroll to position [2113, 0]
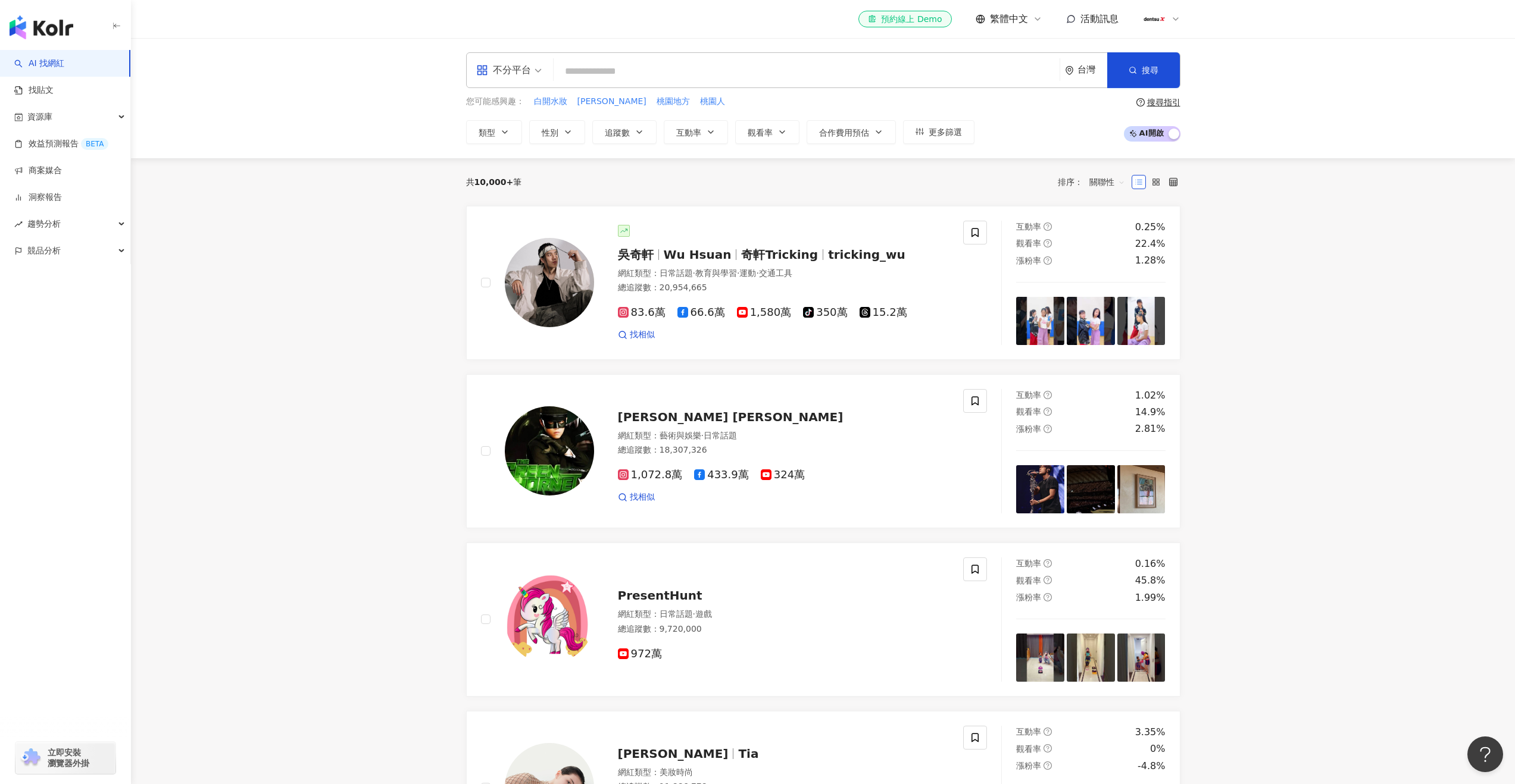
click at [900, 74] on input "search" at bounding box center [806, 71] width 496 height 22
type input "********"
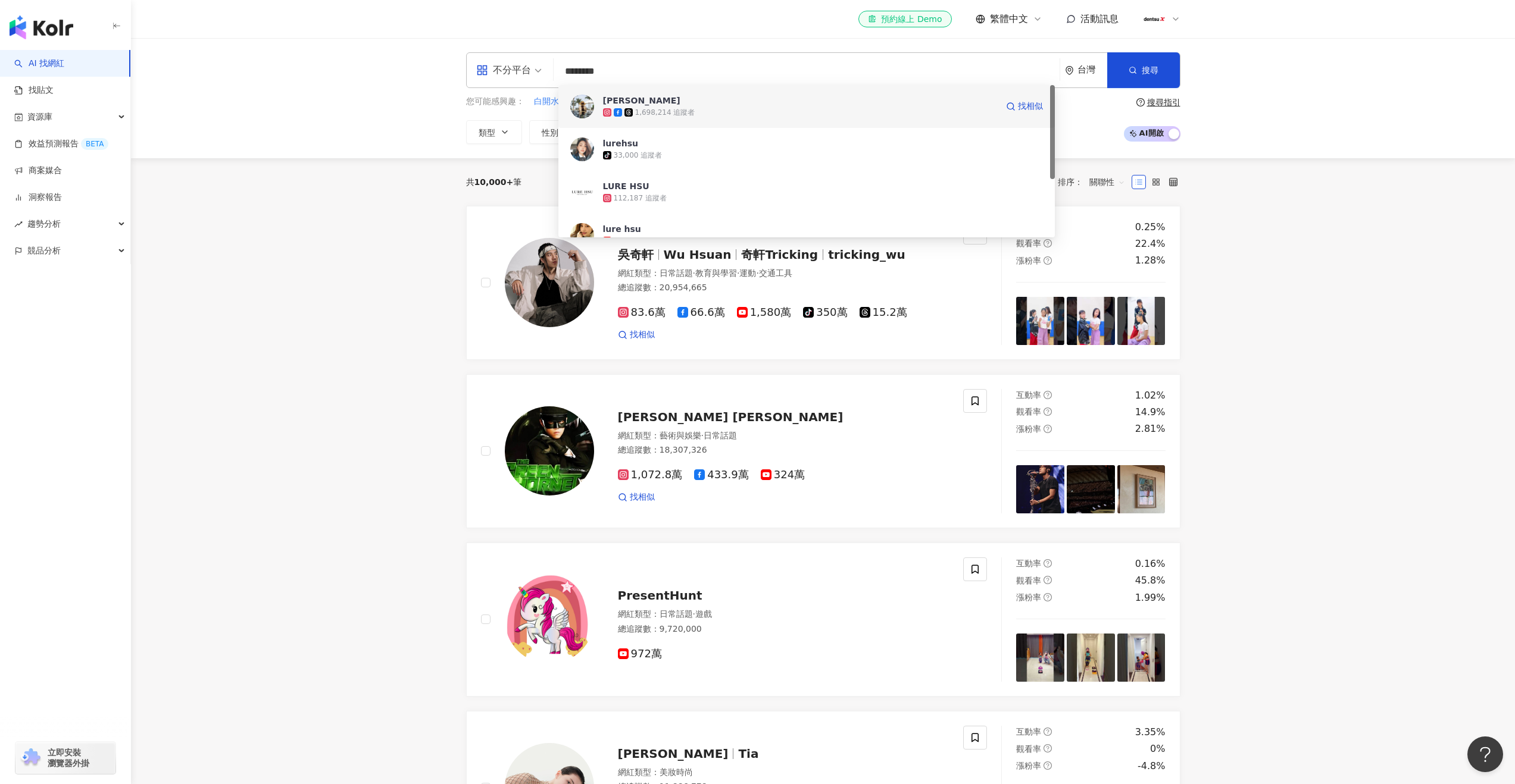
click at [923, 98] on span "許路兒" at bounding box center [799, 101] width 394 height 12
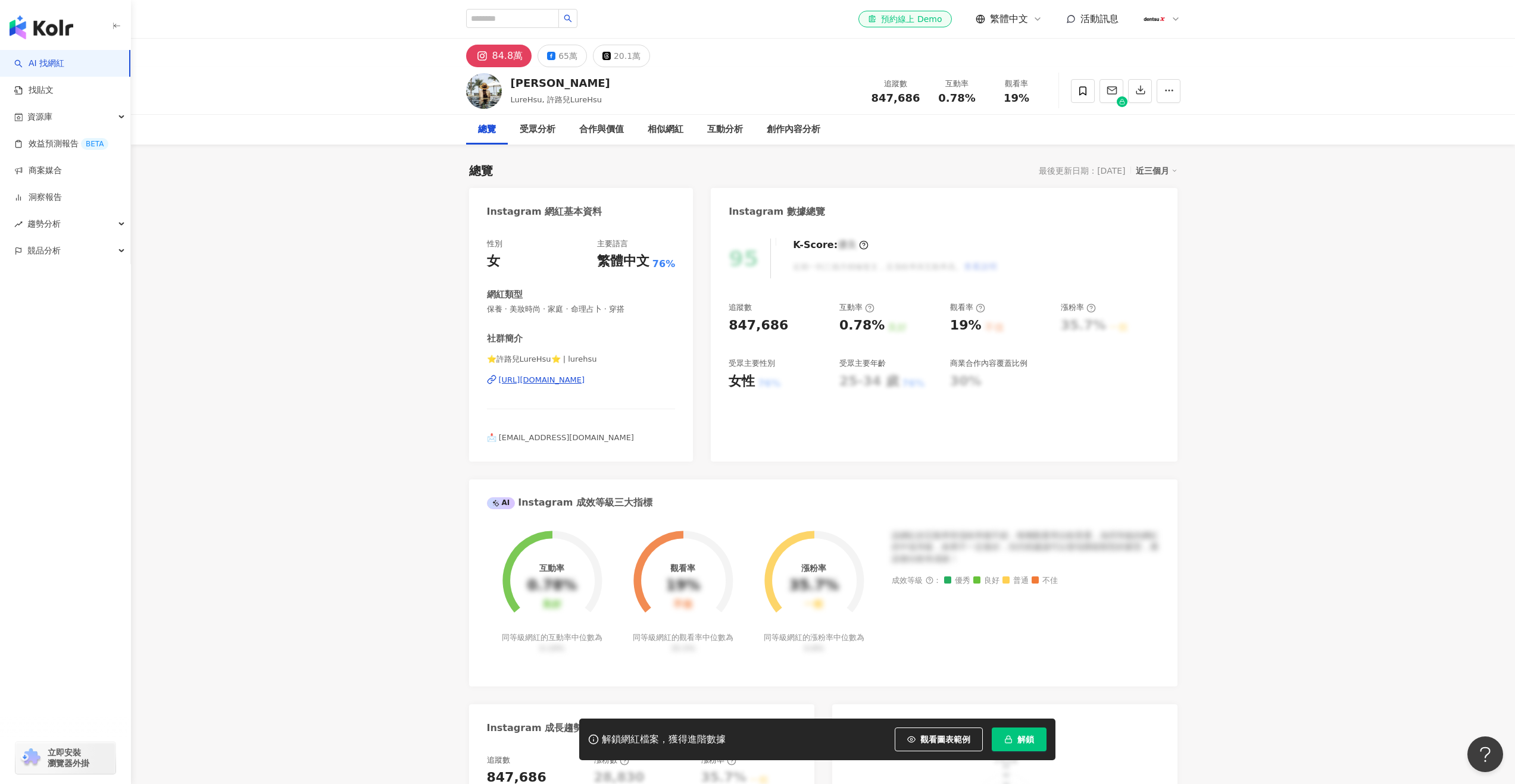
click at [1009, 745] on span "button" at bounding box center [1008, 739] width 9 height 9
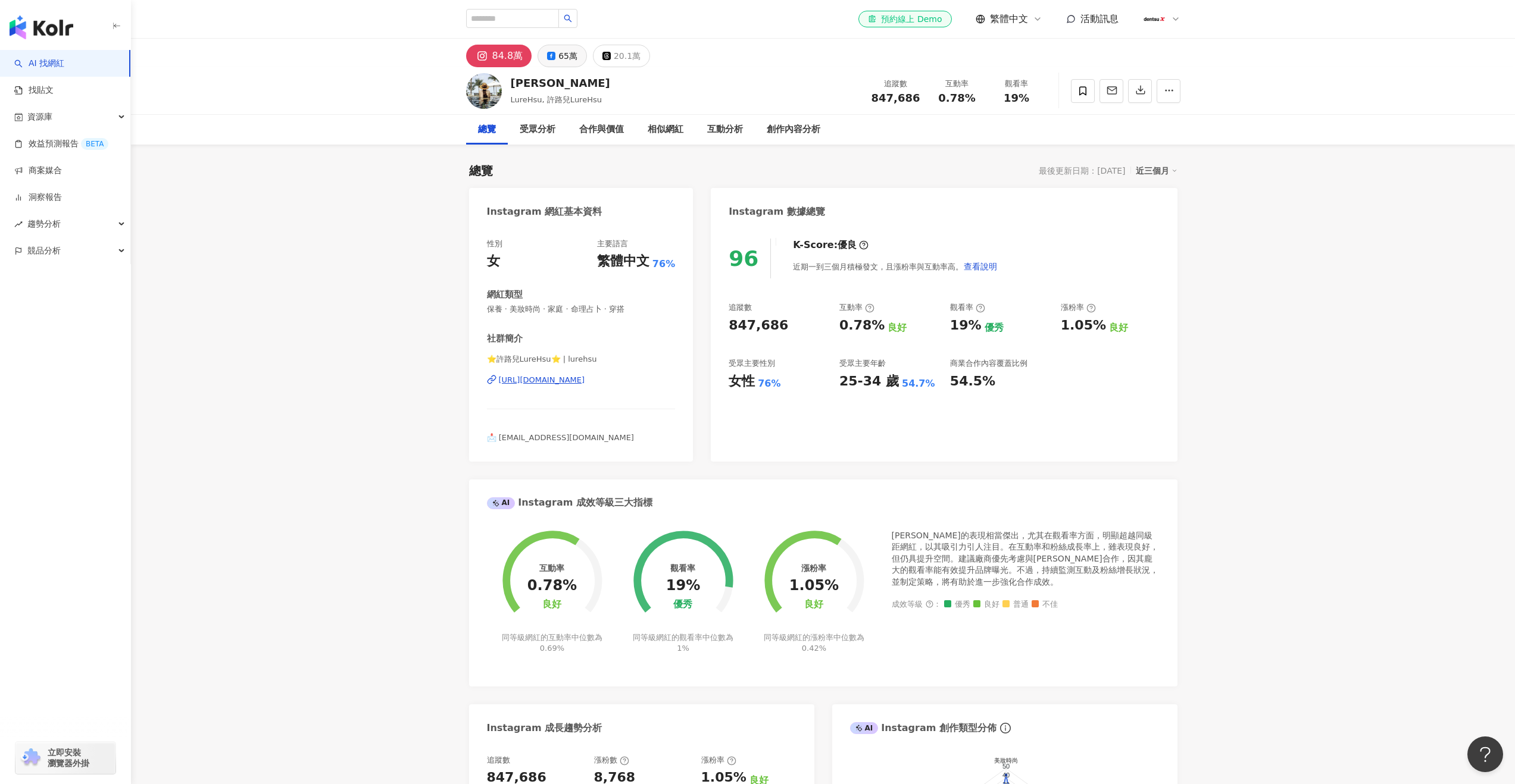
click at [561, 60] on div "65萬" at bounding box center [567, 56] width 19 height 16
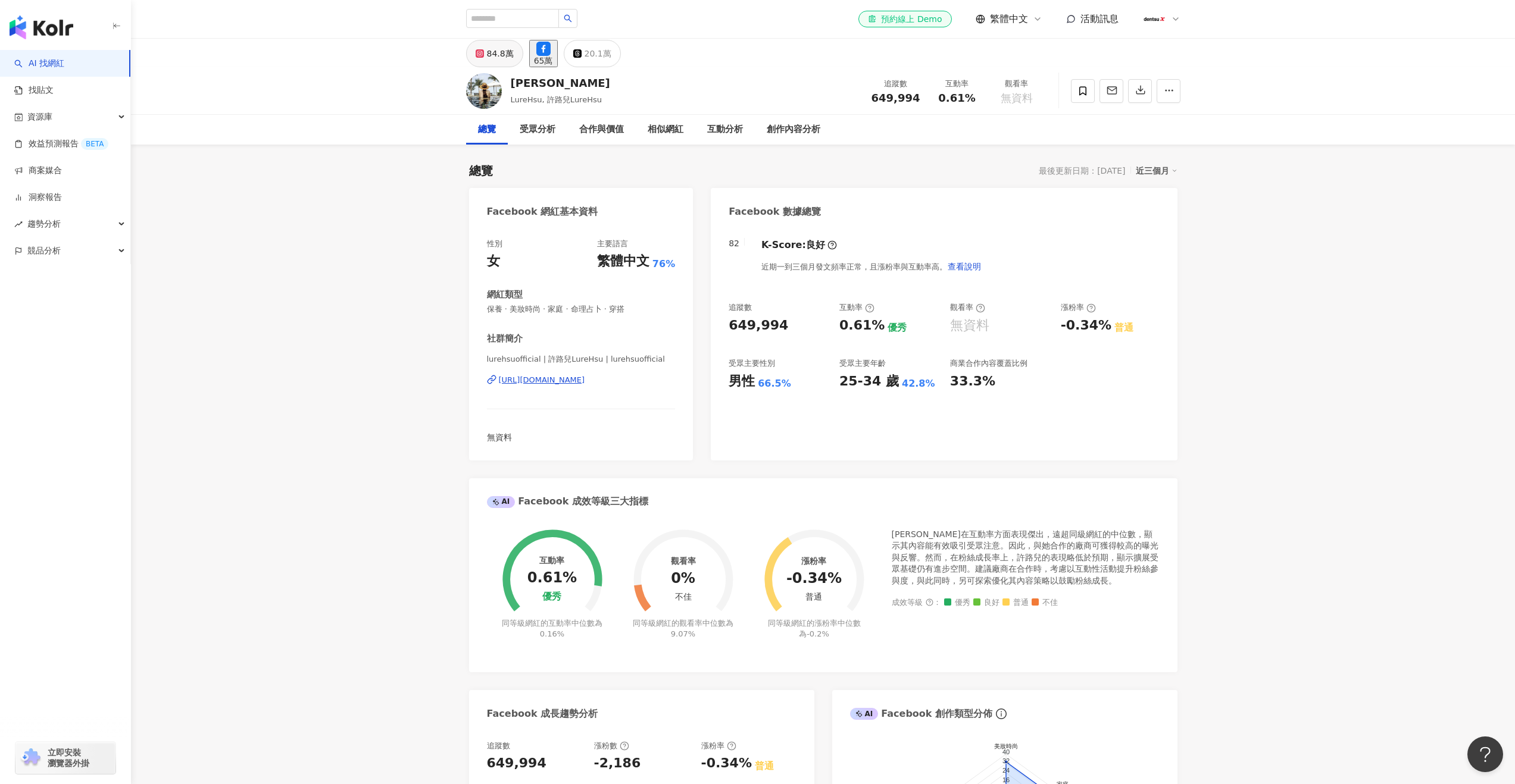
click at [487, 57] on div "84.8萬" at bounding box center [500, 53] width 27 height 16
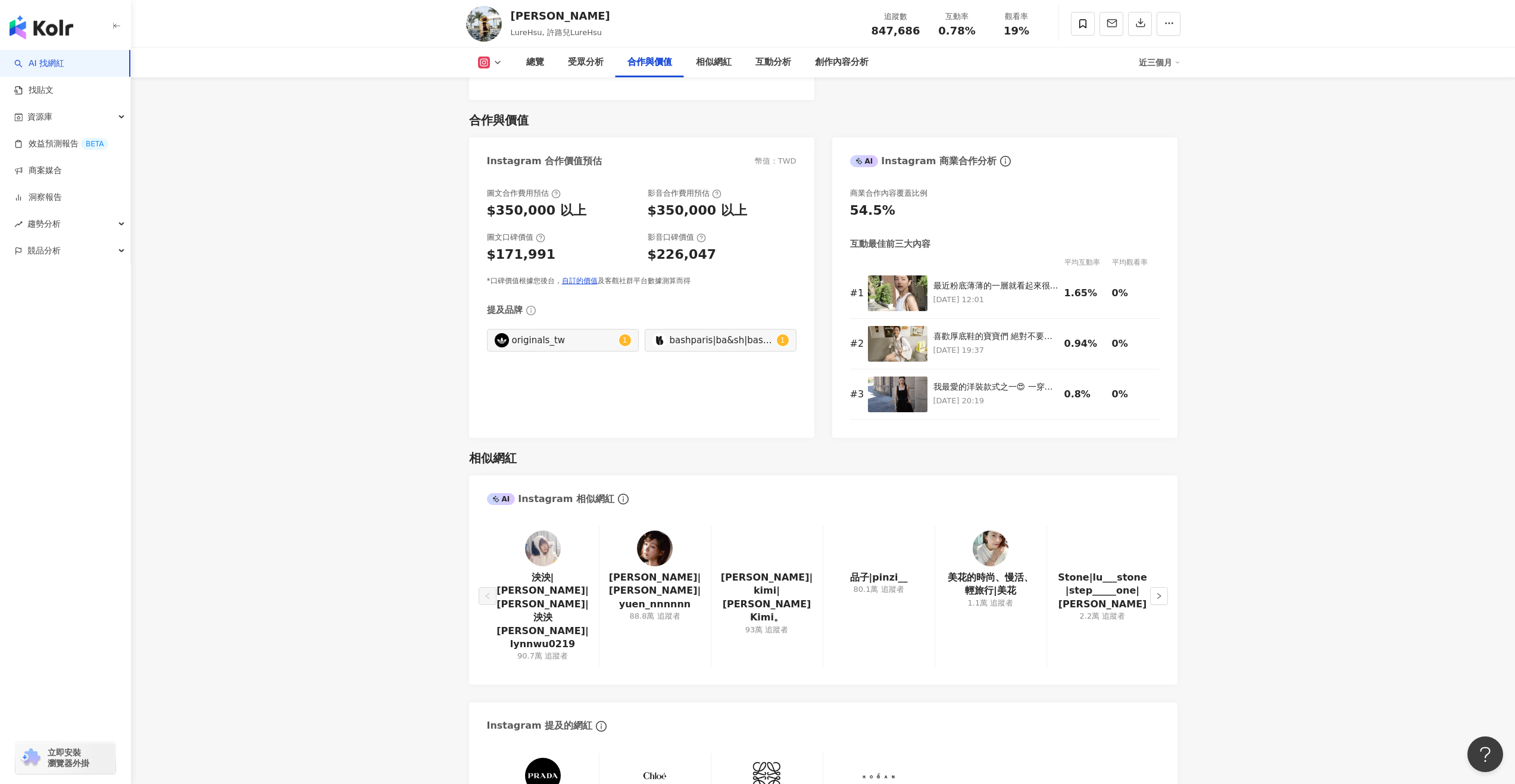
scroll to position [1716, 0]
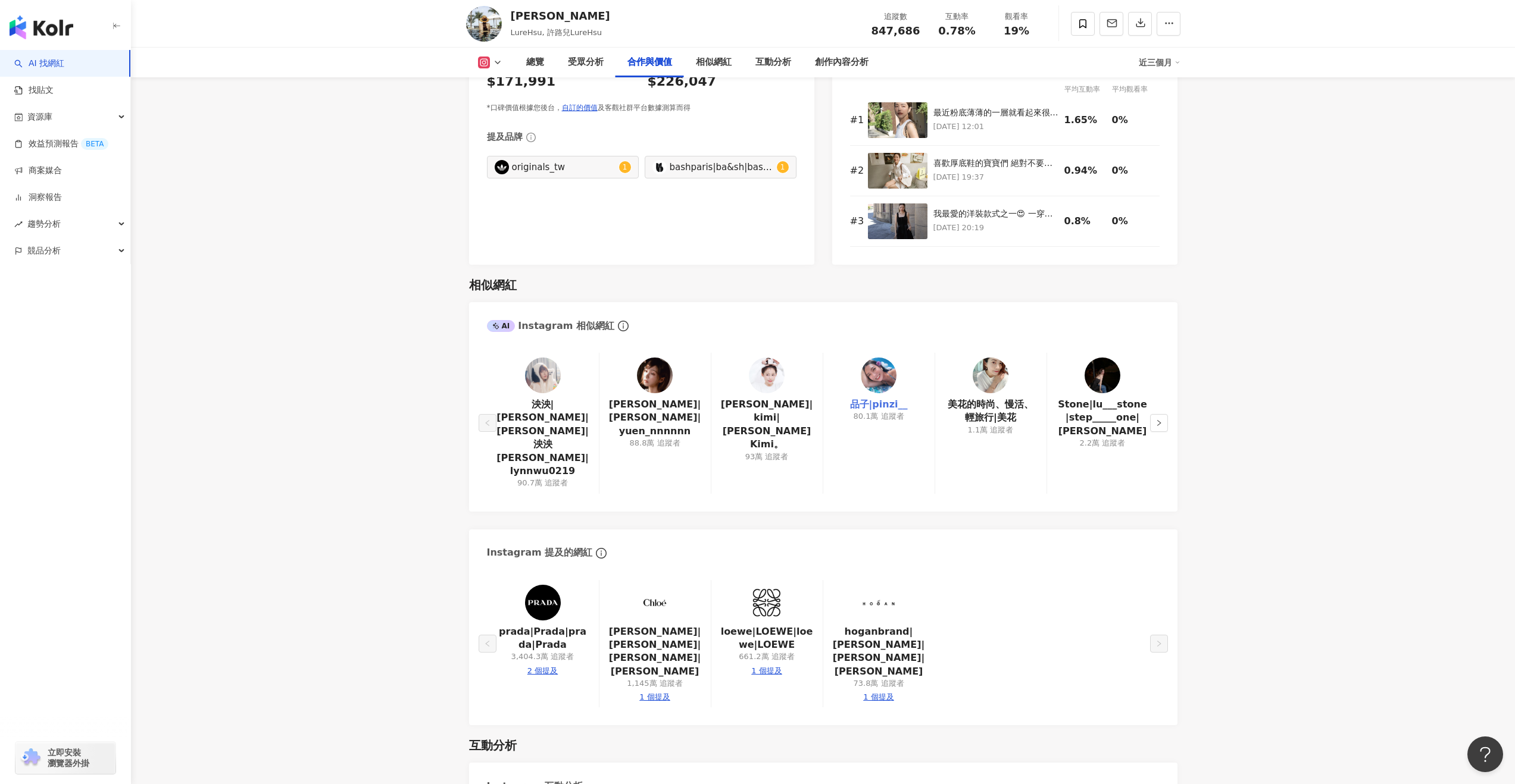
click at [872, 409] on link "品子|pinzi__" at bounding box center [878, 404] width 57 height 13
click at [1165, 414] on button "button" at bounding box center [1158, 423] width 18 height 18
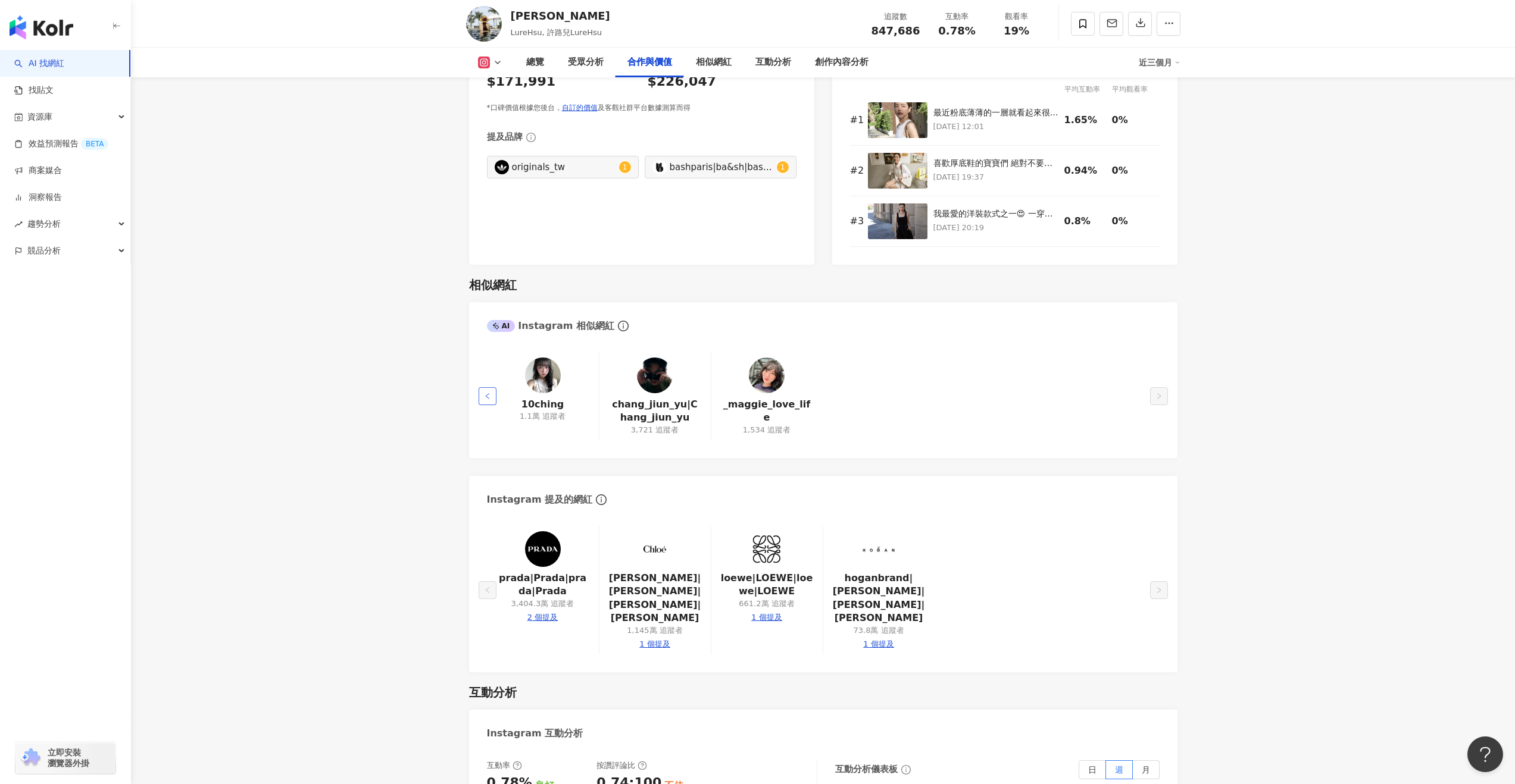
click at [488, 400] on icon "left" at bounding box center [487, 396] width 7 height 7
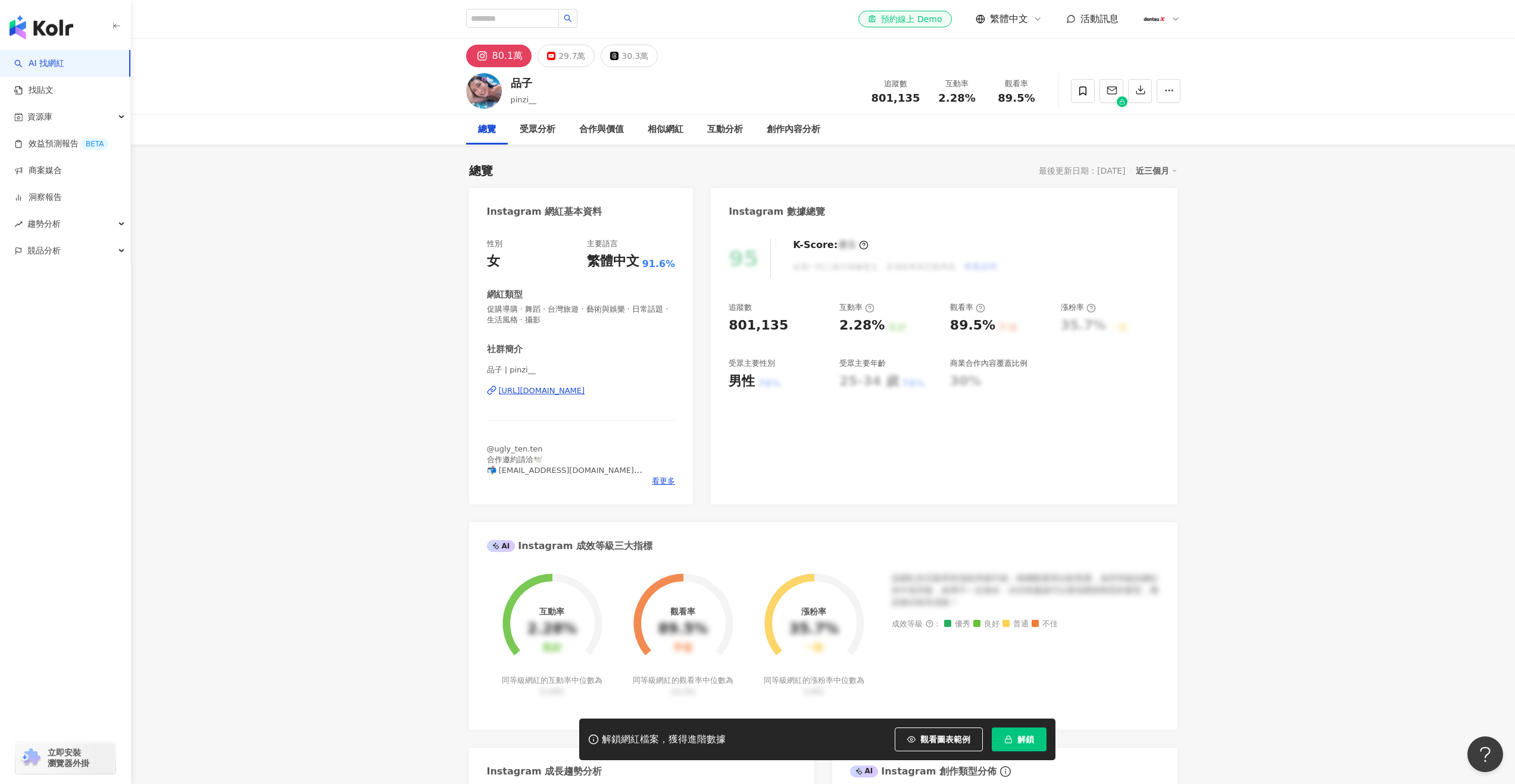
click at [1010, 732] on button "解鎖" at bounding box center [1019, 739] width 55 height 24
click at [1094, 741] on div "解鎖網紅檔案，獲得進階數據 觀看圖表範例 解鎖" at bounding box center [758, 739] width 1515 height 42
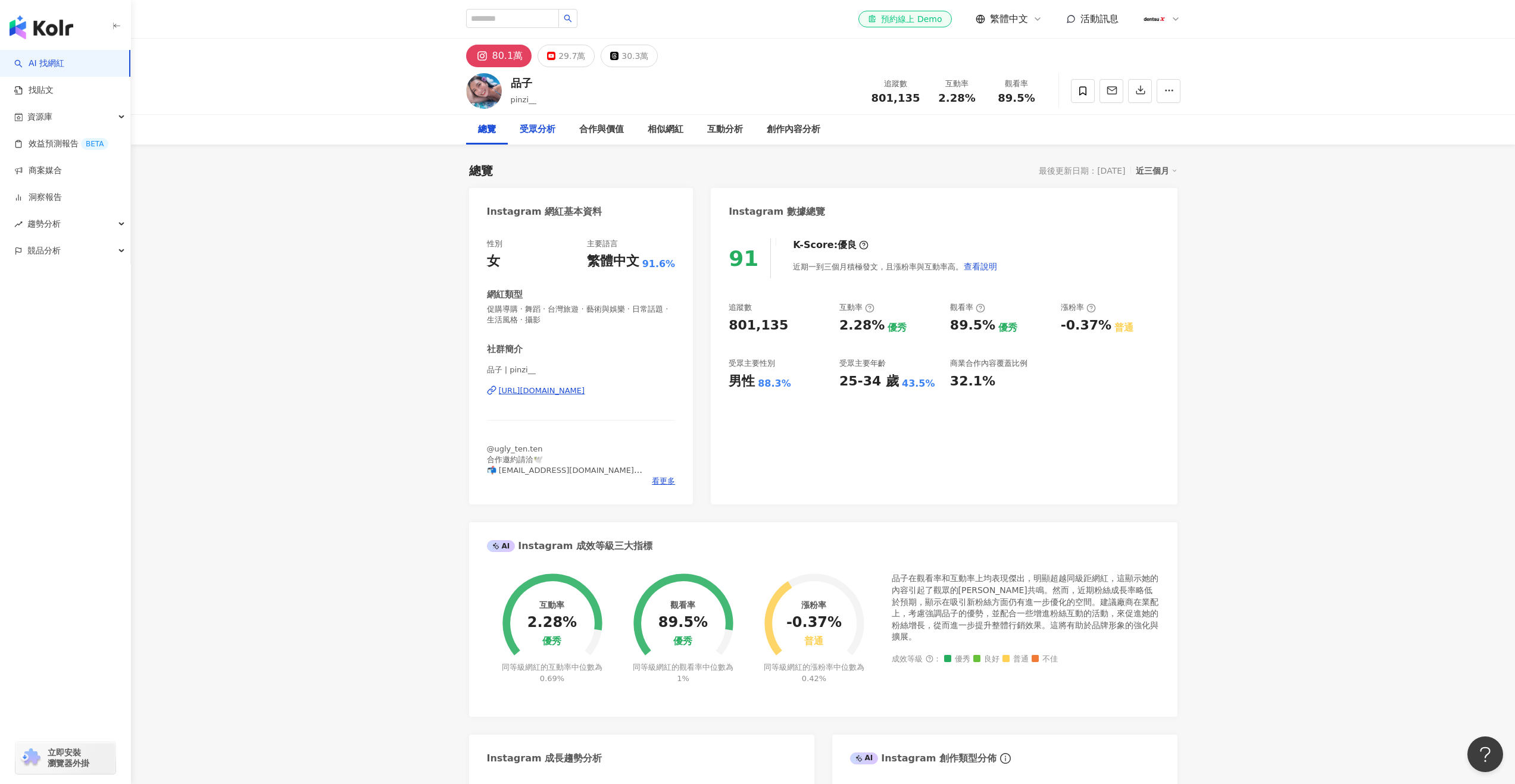
click at [535, 126] on div "受眾分析" at bounding box center [538, 129] width 36 height 15
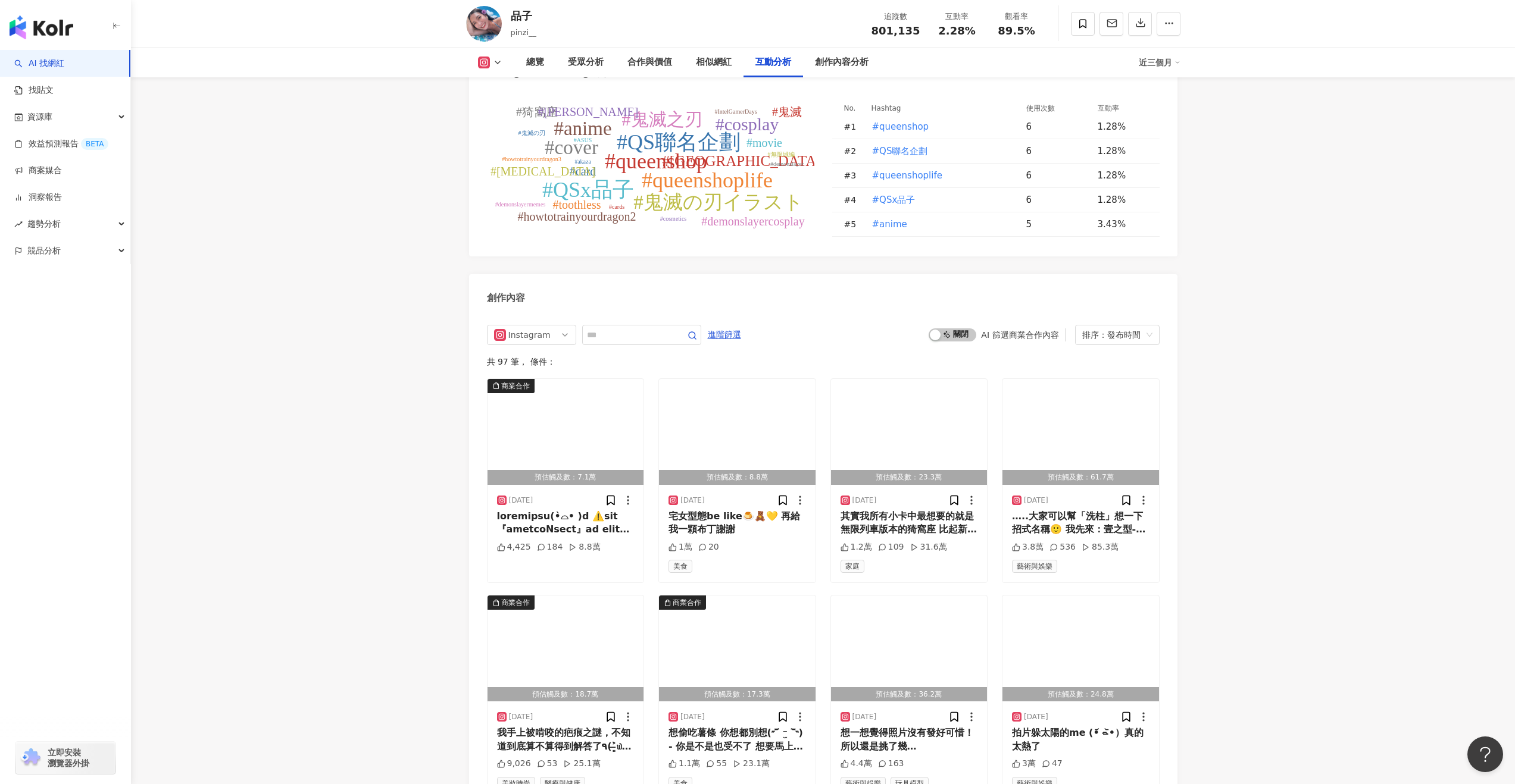
scroll to position [3685, 0]
